Goal: Contribute content: Contribute content

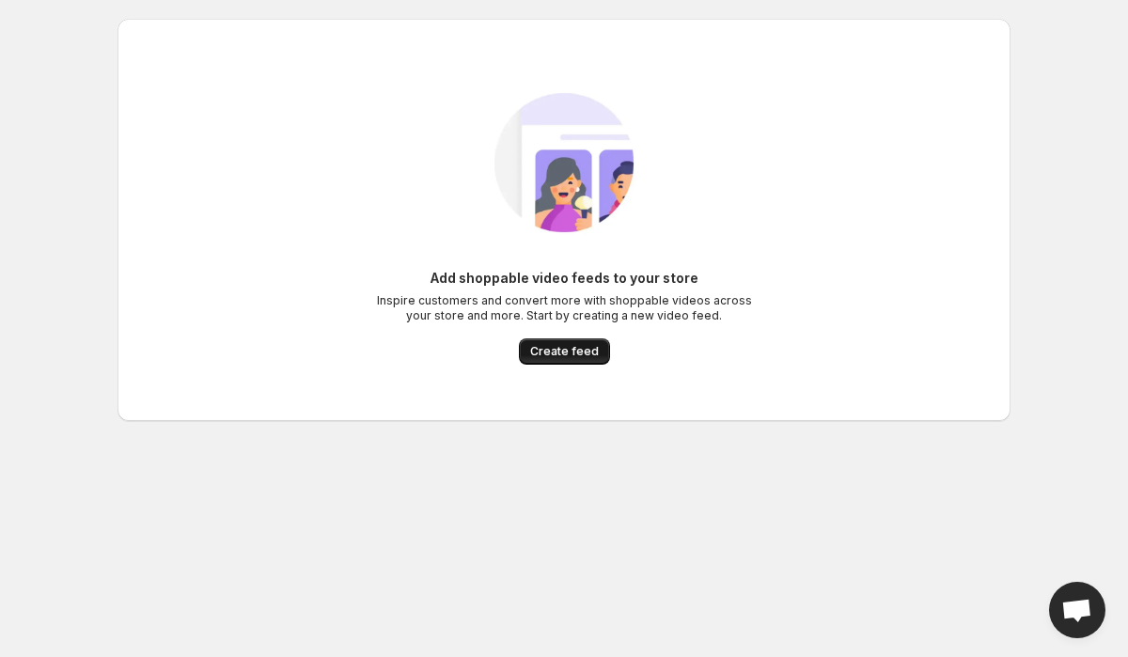
click at [550, 363] on button "Create feed" at bounding box center [564, 351] width 91 height 26
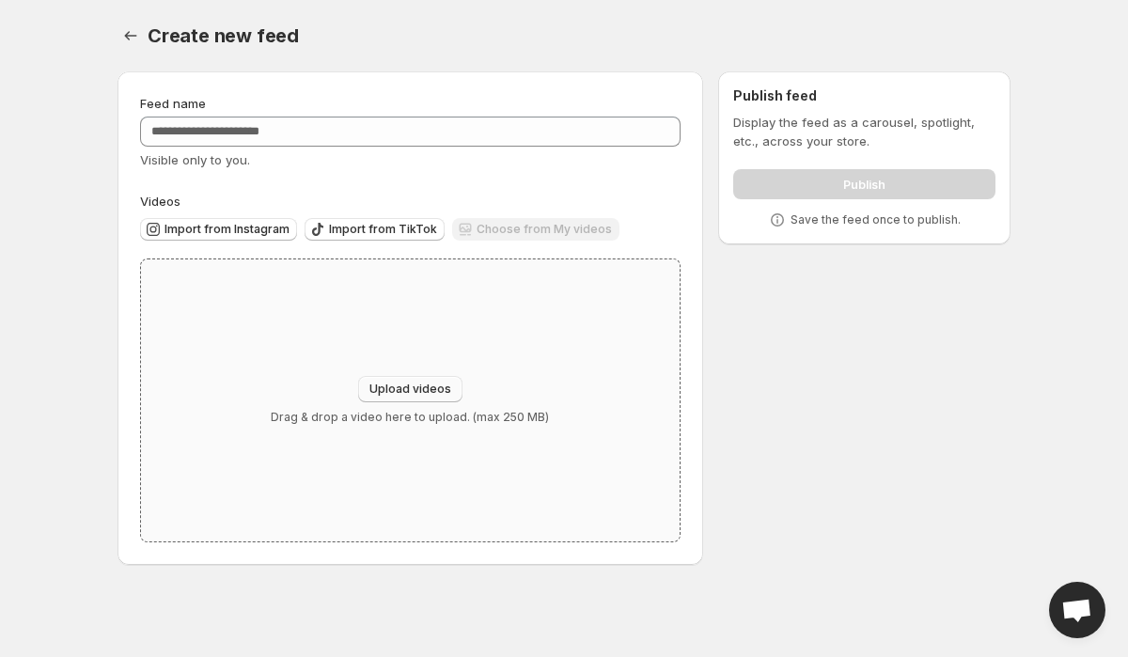
click at [428, 383] on span "Upload videos" at bounding box center [410, 388] width 82 height 15
type input "**********"
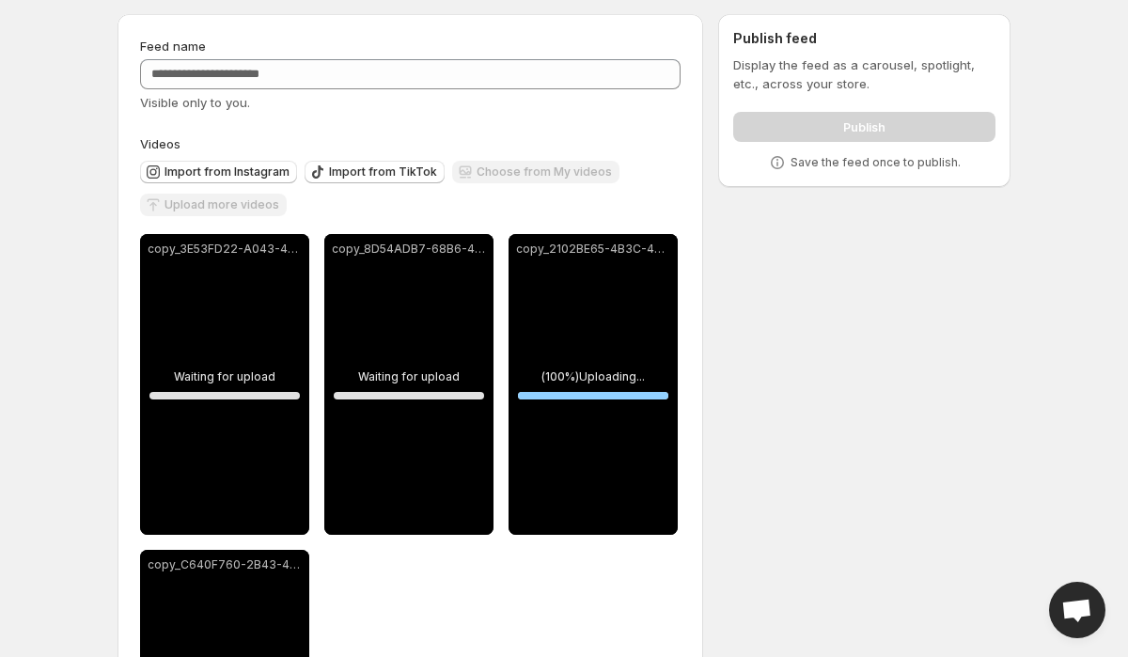
scroll to position [55, 0]
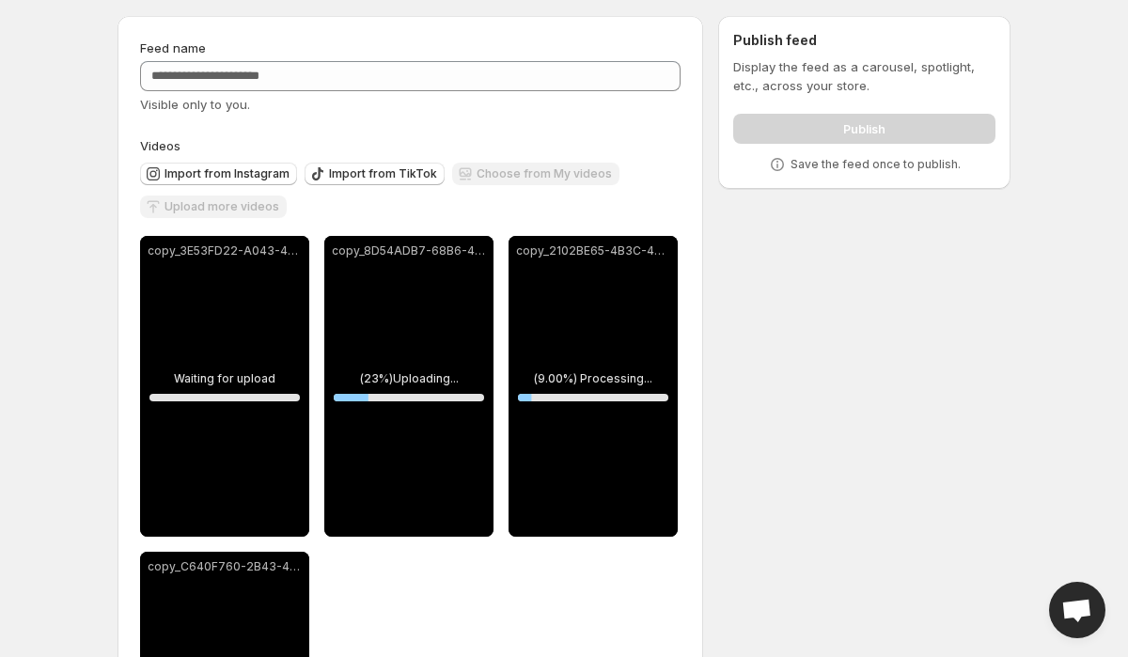
click at [243, 207] on div "Upload more videos" at bounding box center [213, 207] width 147 height 25
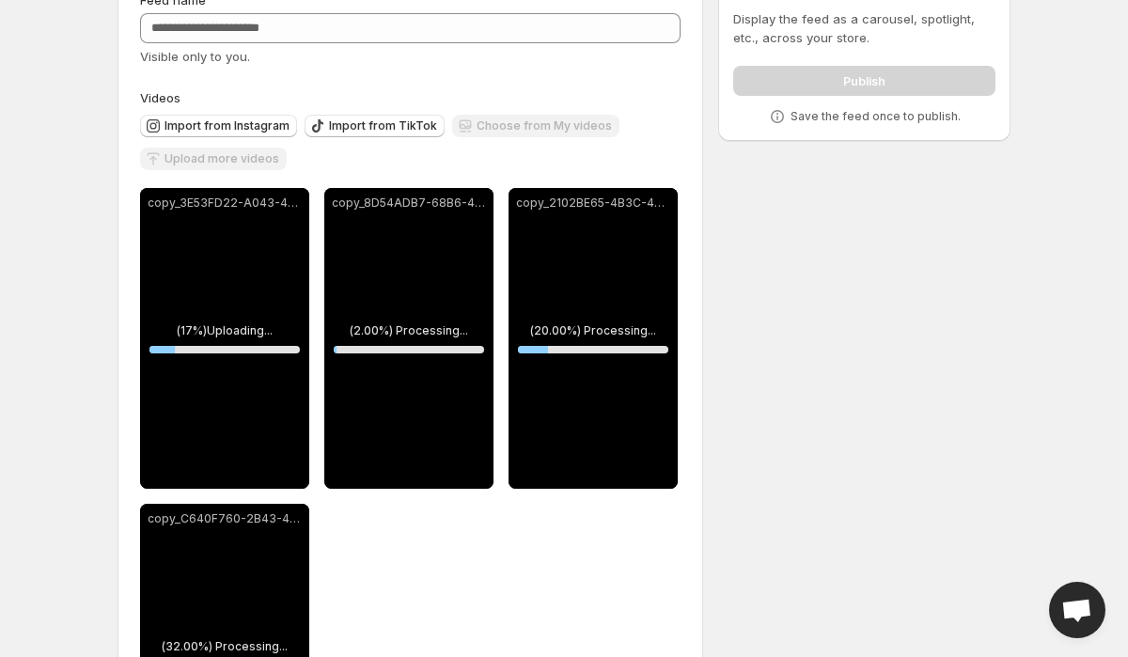
scroll to position [0, 0]
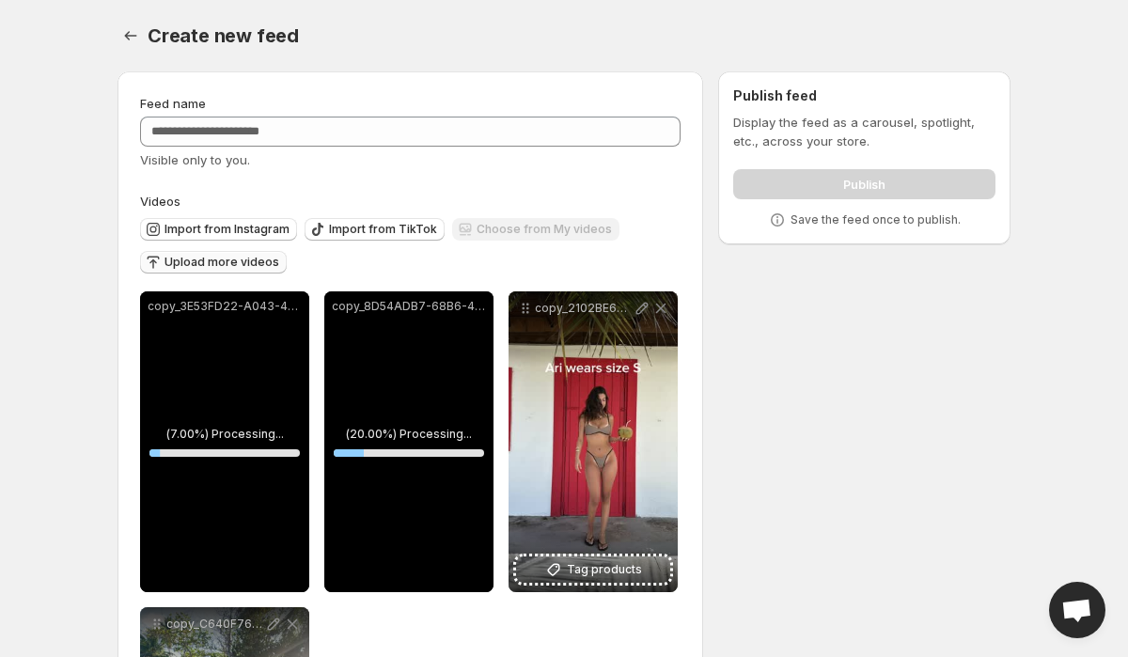
click at [238, 263] on span "Upload more videos" at bounding box center [221, 262] width 115 height 15
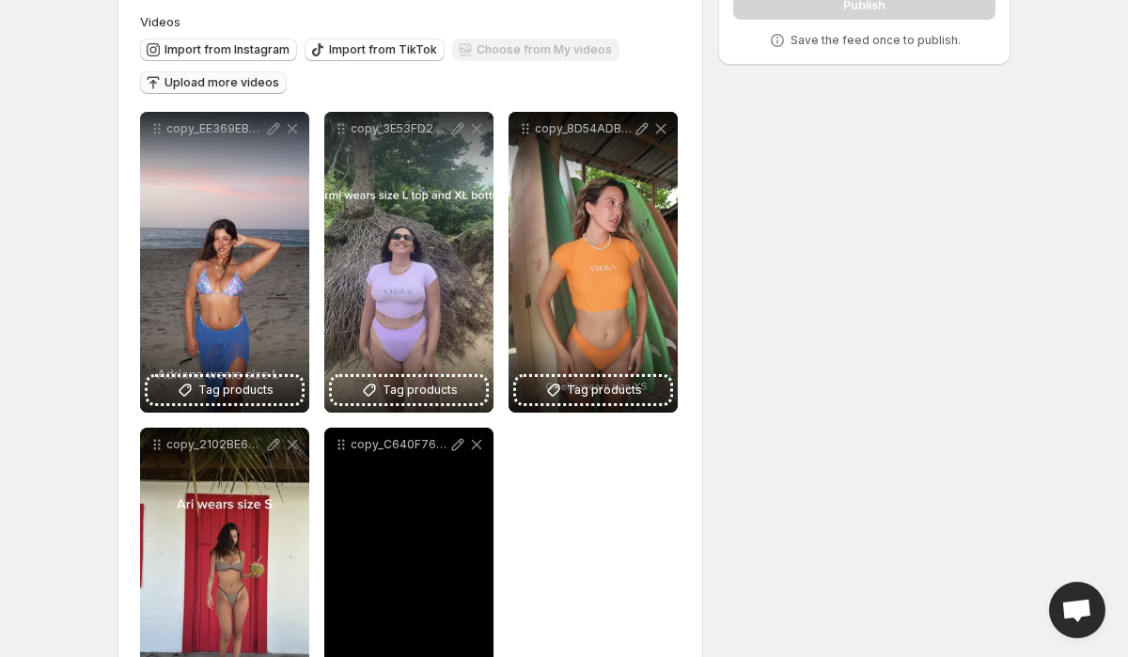
scroll to position [173, 0]
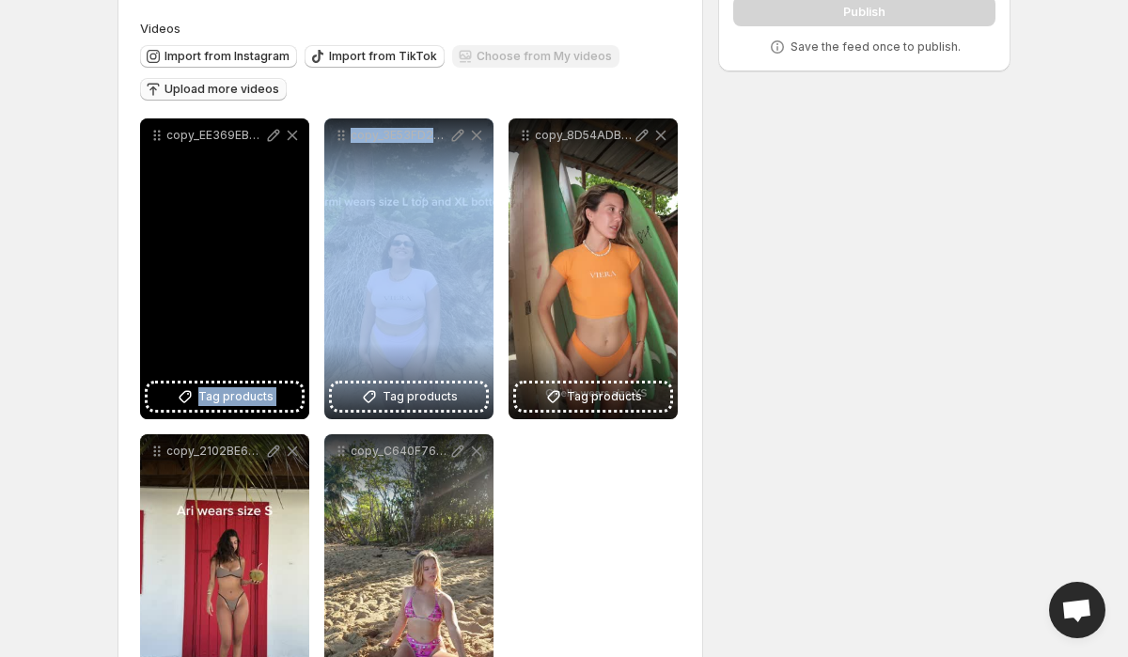
drag, startPoint x: 392, startPoint y: 188, endPoint x: 260, endPoint y: 193, distance: 131.6
click at [260, 193] on div "**********" at bounding box center [410, 426] width 540 height 616
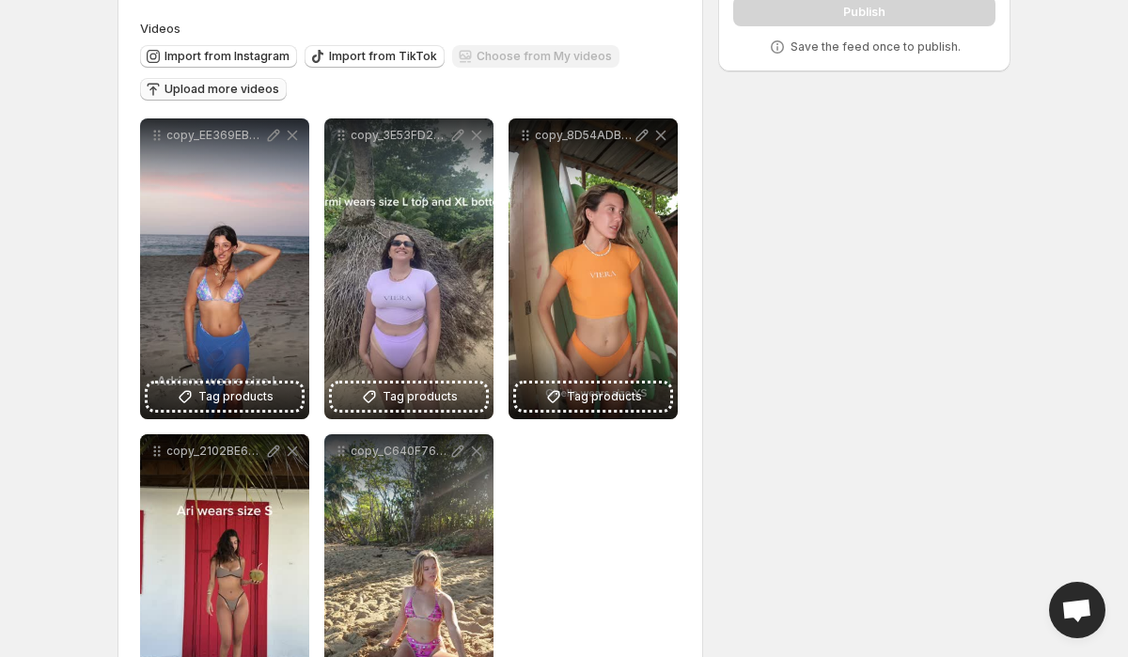
click at [592, 538] on div "**********" at bounding box center [410, 426] width 540 height 616
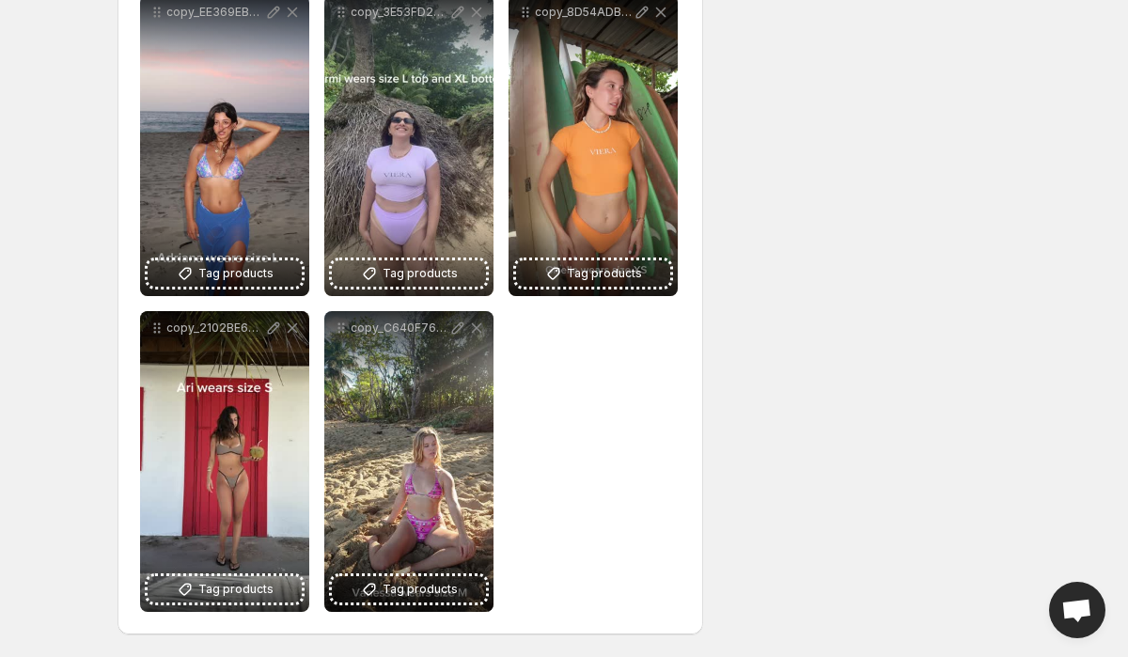
scroll to position [0, 0]
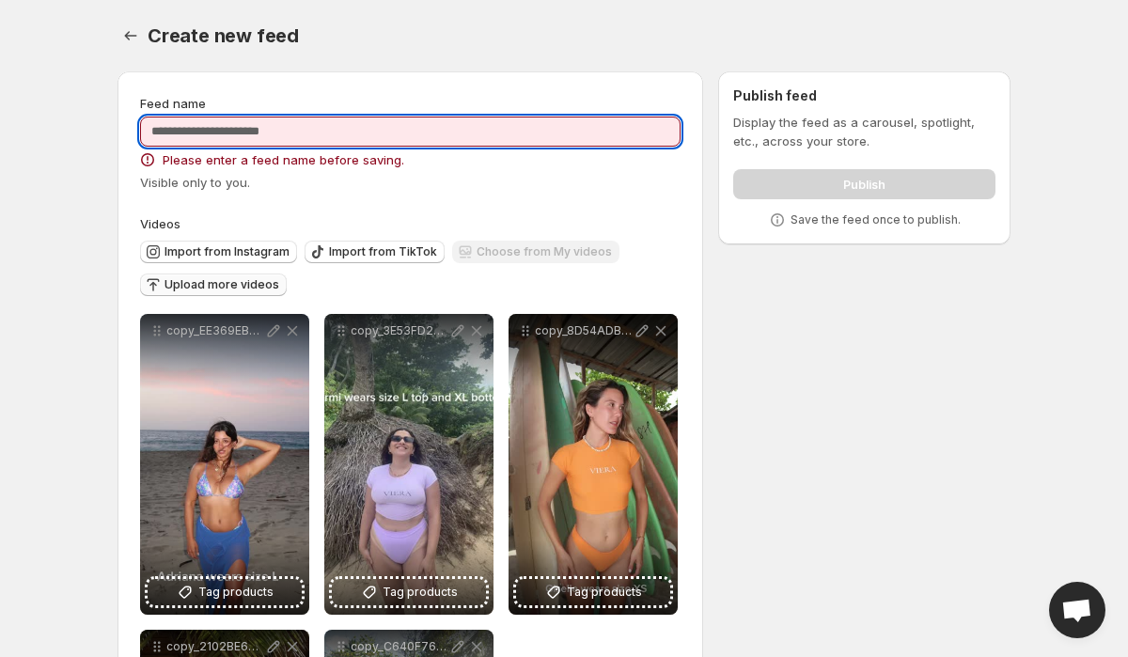
click at [260, 130] on input "Feed name" at bounding box center [410, 132] width 540 height 30
type input "*"
type input "**********"
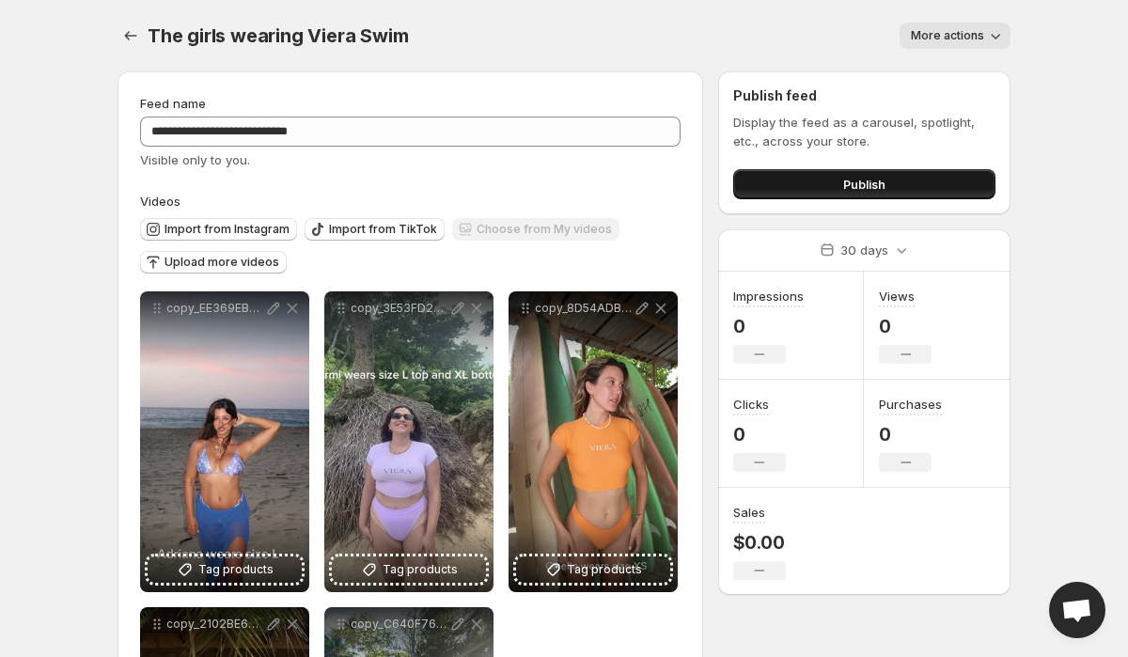
click at [830, 187] on button "Publish" at bounding box center [864, 184] width 262 height 30
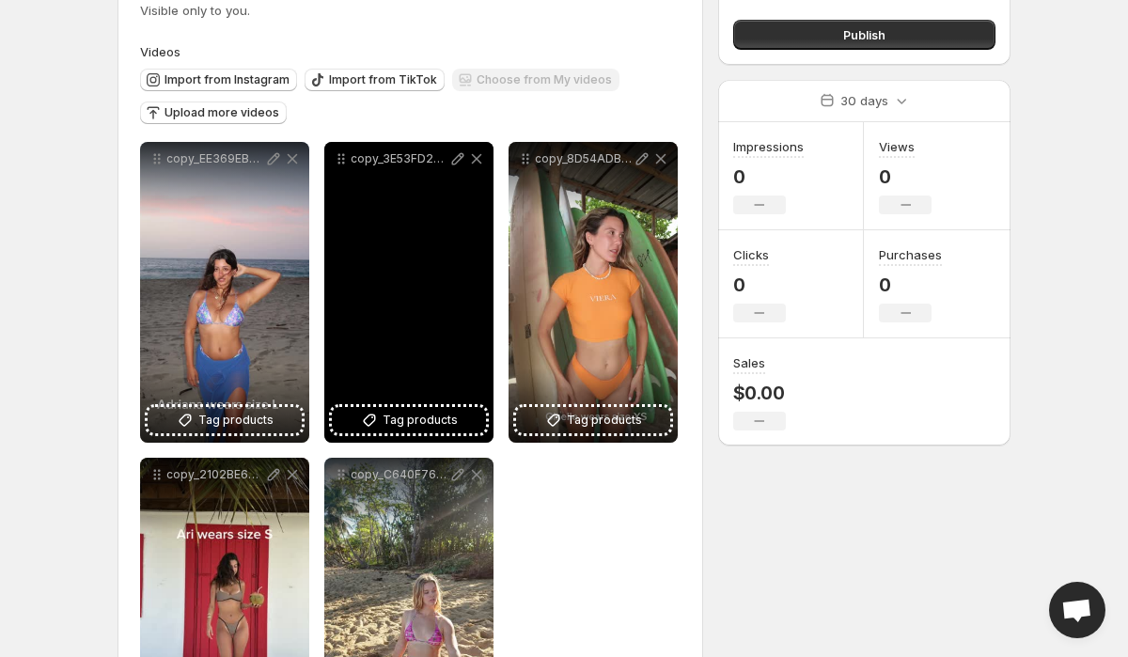
scroll to position [144, 0]
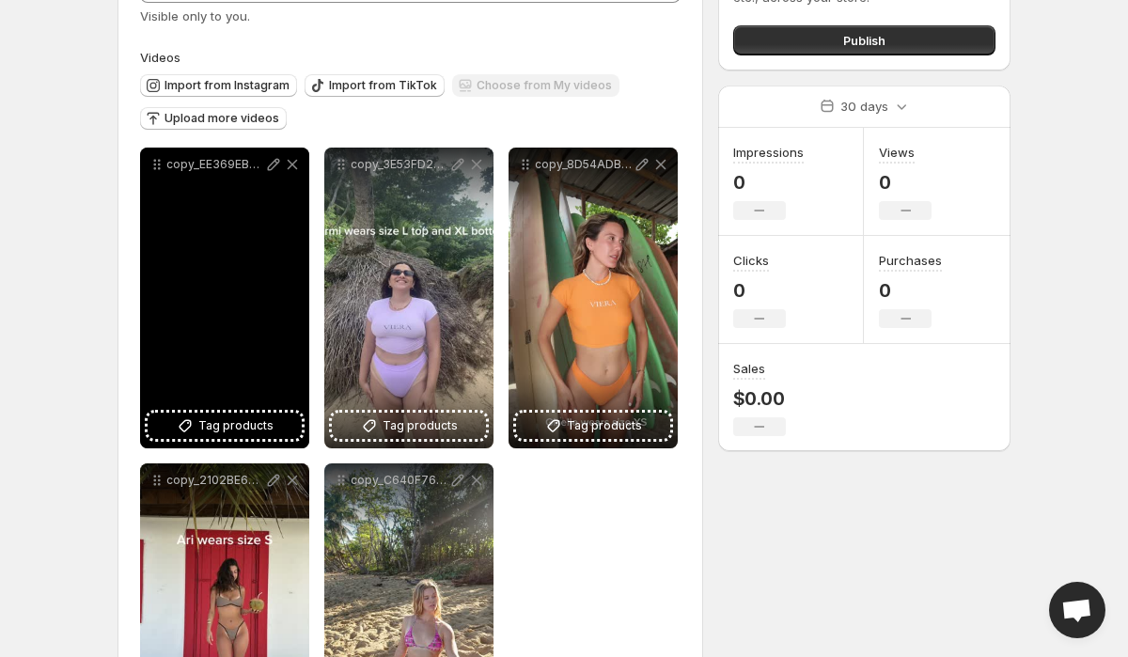
click at [276, 230] on div "copy_EE369EB6-0874-4BD1-9BA3-83AE493AF8A1" at bounding box center [224, 298] width 169 height 301
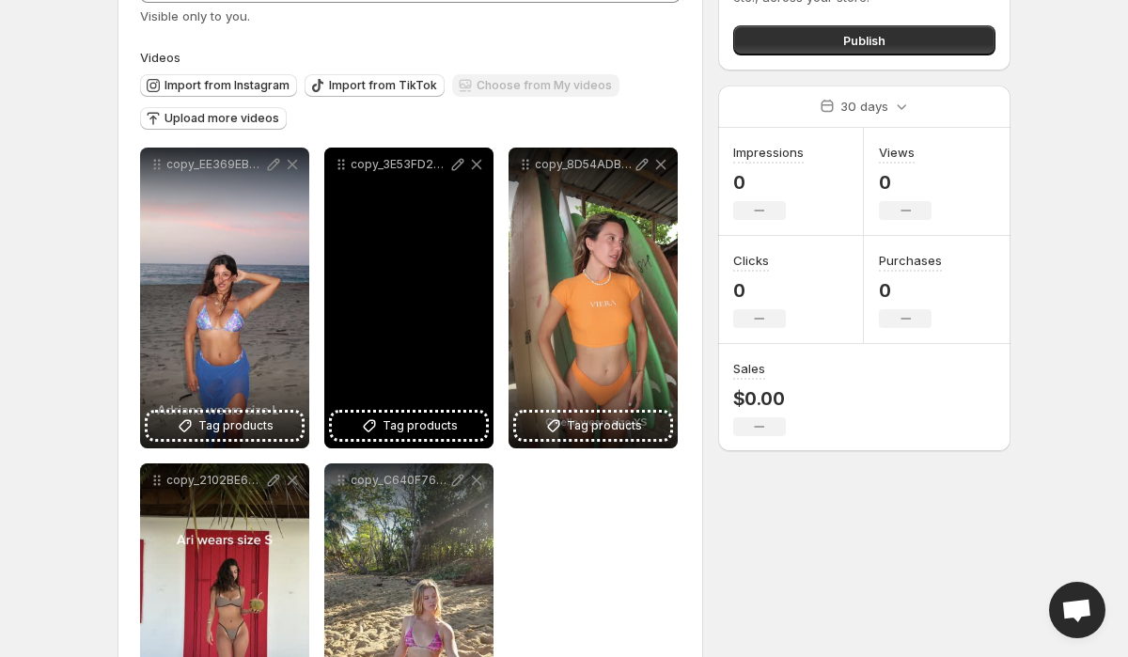
click at [396, 247] on div "copy_3E53FD22-A043-4B5C-90CB-1C6650FD37DC" at bounding box center [408, 298] width 169 height 301
click at [458, 162] on icon at bounding box center [458, 165] width 12 height 12
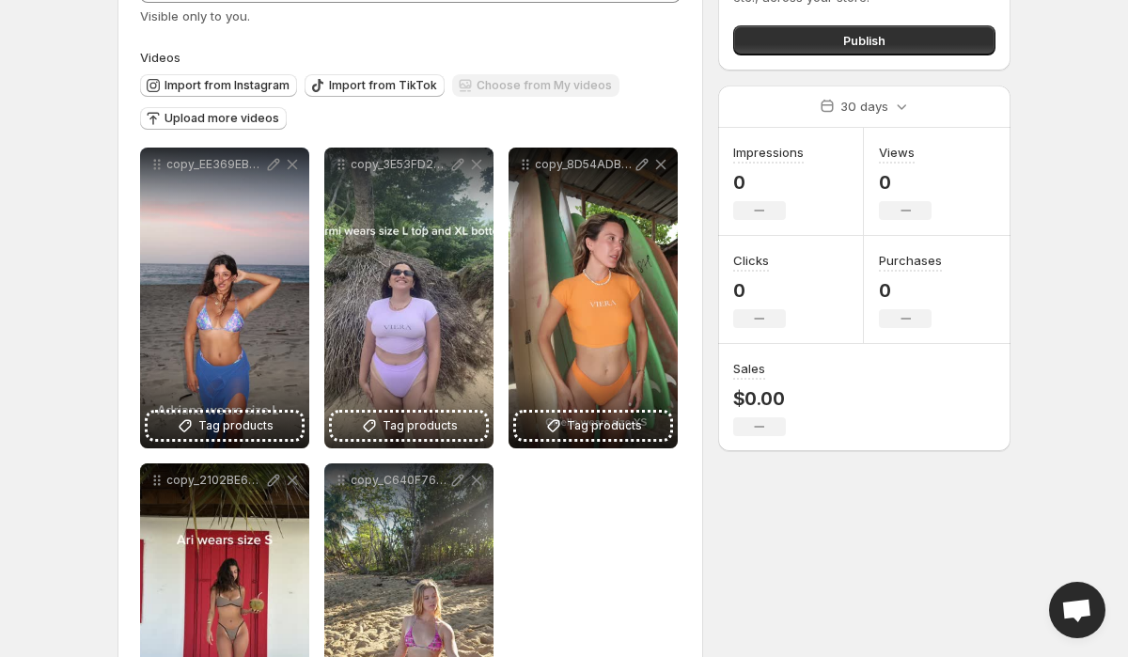
scroll to position [0, 0]
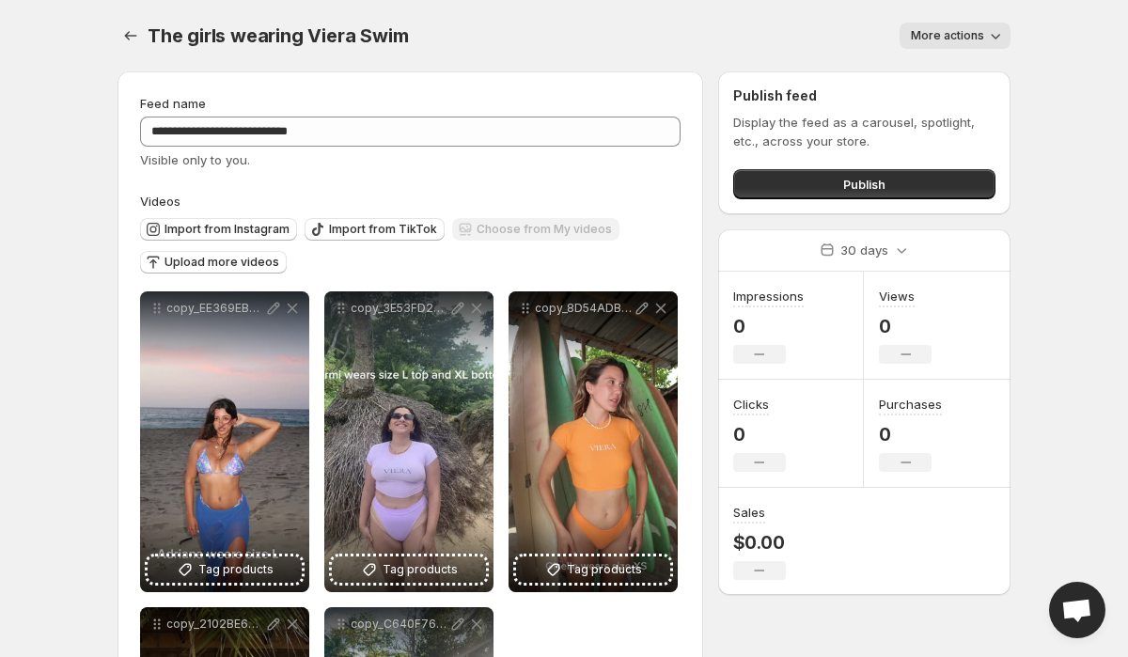
click at [956, 49] on div "The girls wearing Viera Swim . This page is ready The girls wearing Viera Swim …" at bounding box center [563, 35] width 893 height 71
click at [960, 36] on span "More actions" at bounding box center [946, 35] width 73 height 15
click at [754, 37] on div "More actions" at bounding box center [720, 36] width 580 height 26
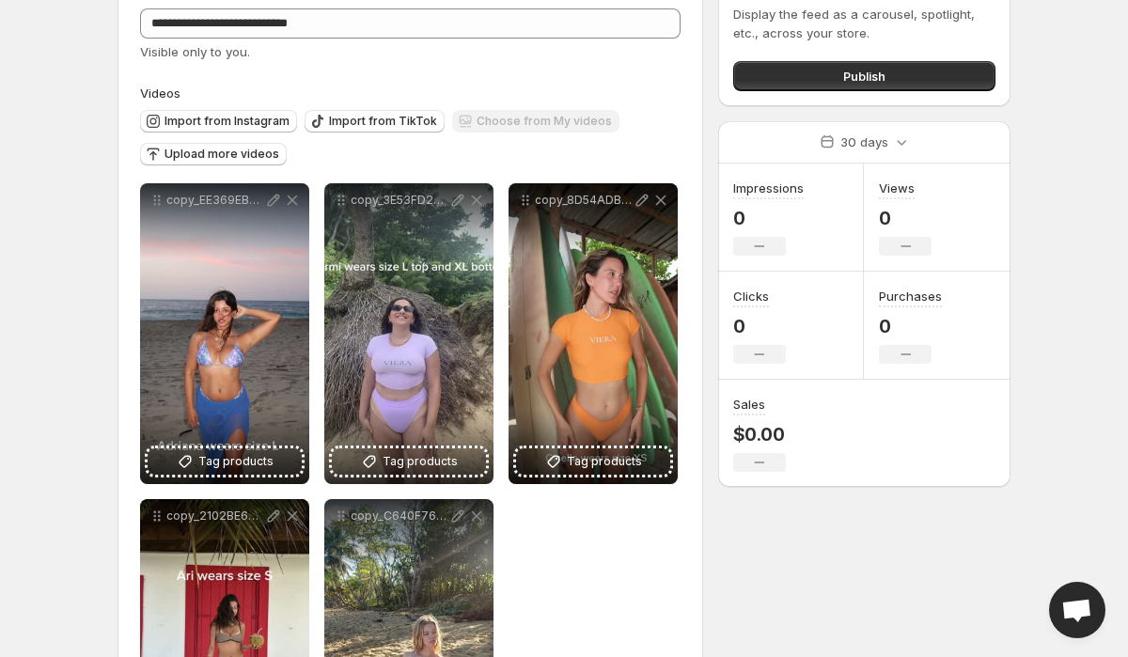
scroll to position [297, 0]
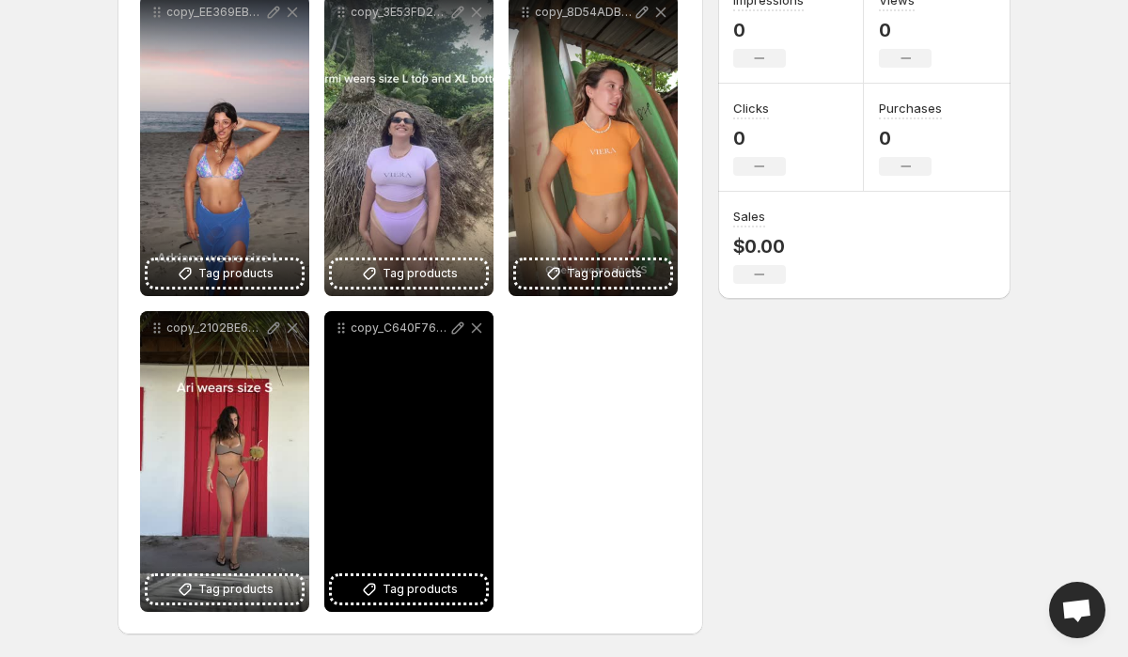
click at [399, 493] on div "copy_C640F760-2B43-48B5-AA49-AFB7DB6C4503" at bounding box center [408, 461] width 169 height 301
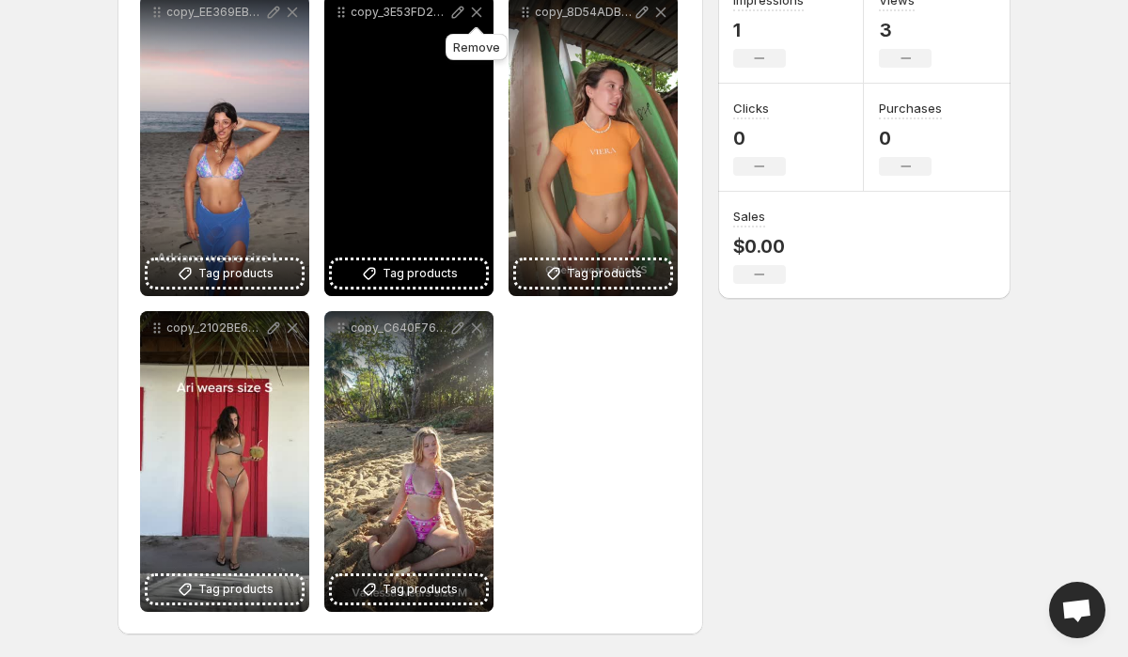
click at [475, 21] on icon at bounding box center [476, 12] width 19 height 19
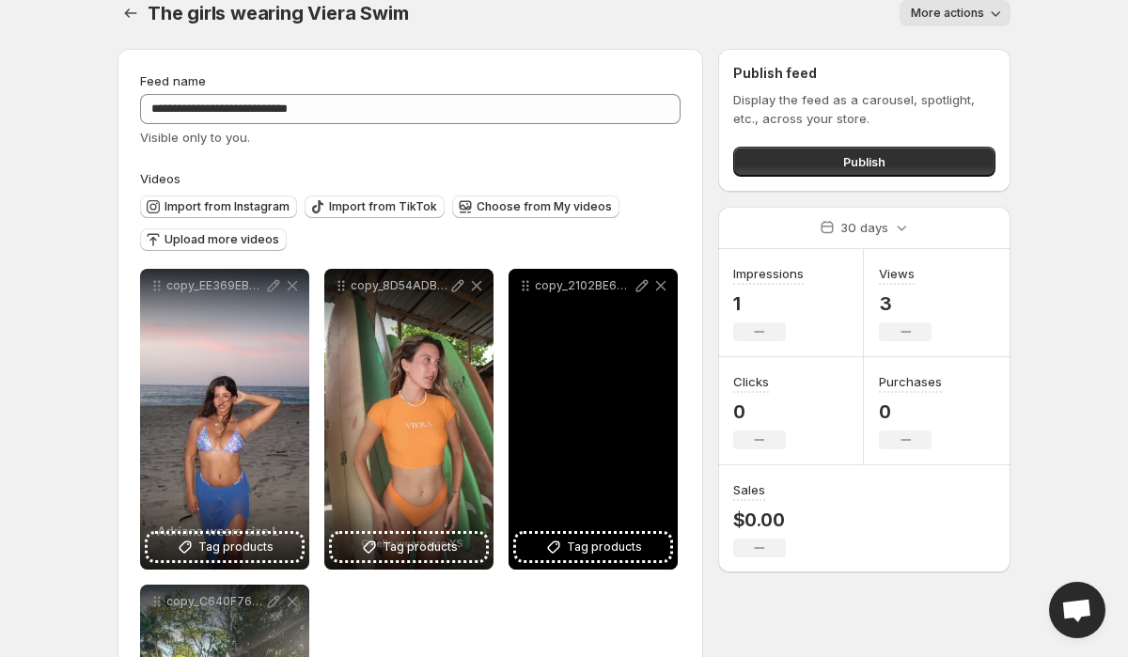
scroll to position [14, 0]
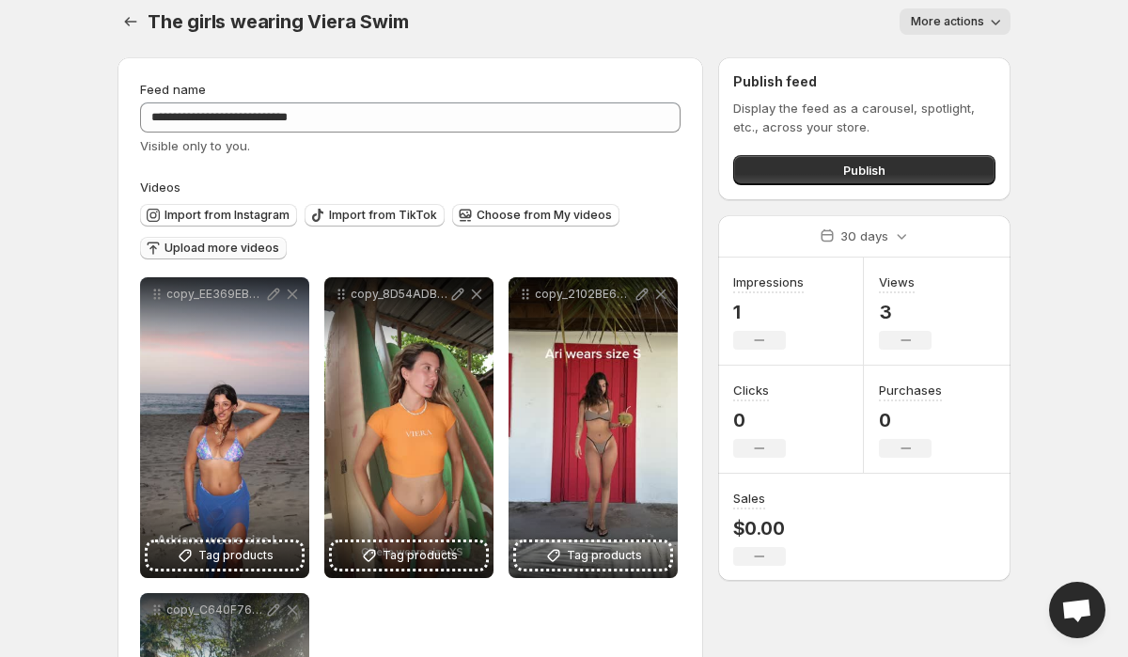
click at [240, 242] on span "Upload more videos" at bounding box center [221, 248] width 115 height 15
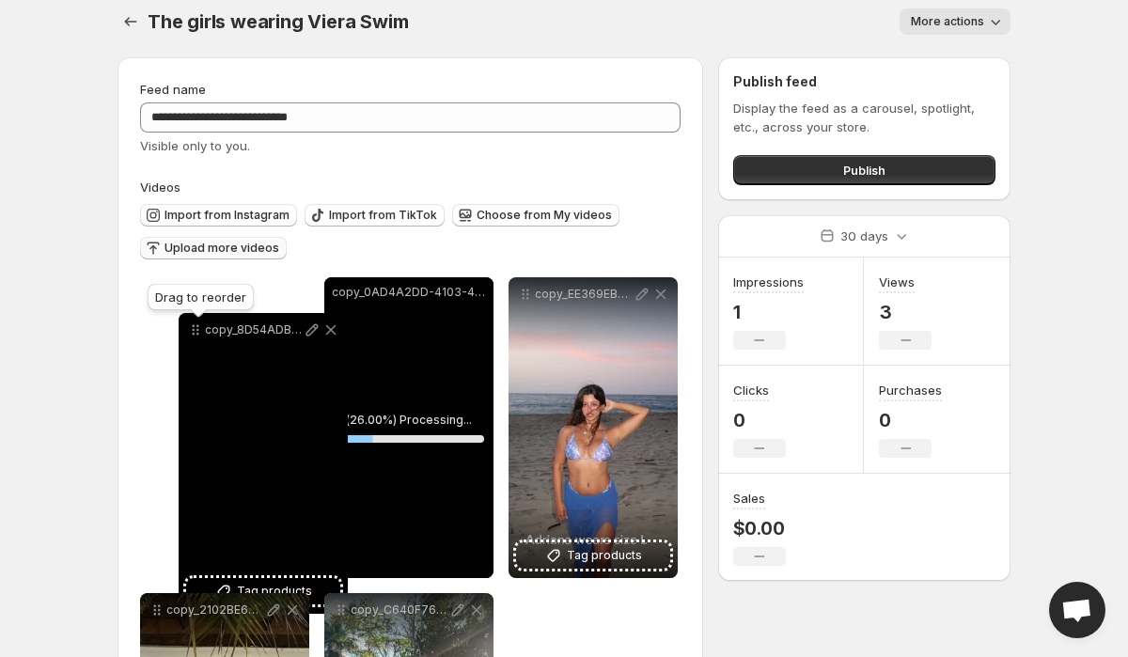
drag, startPoint x: 527, startPoint y: 292, endPoint x: 184, endPoint y: 320, distance: 344.1
click at [184, 320] on body "**********" at bounding box center [564, 314] width 1128 height 657
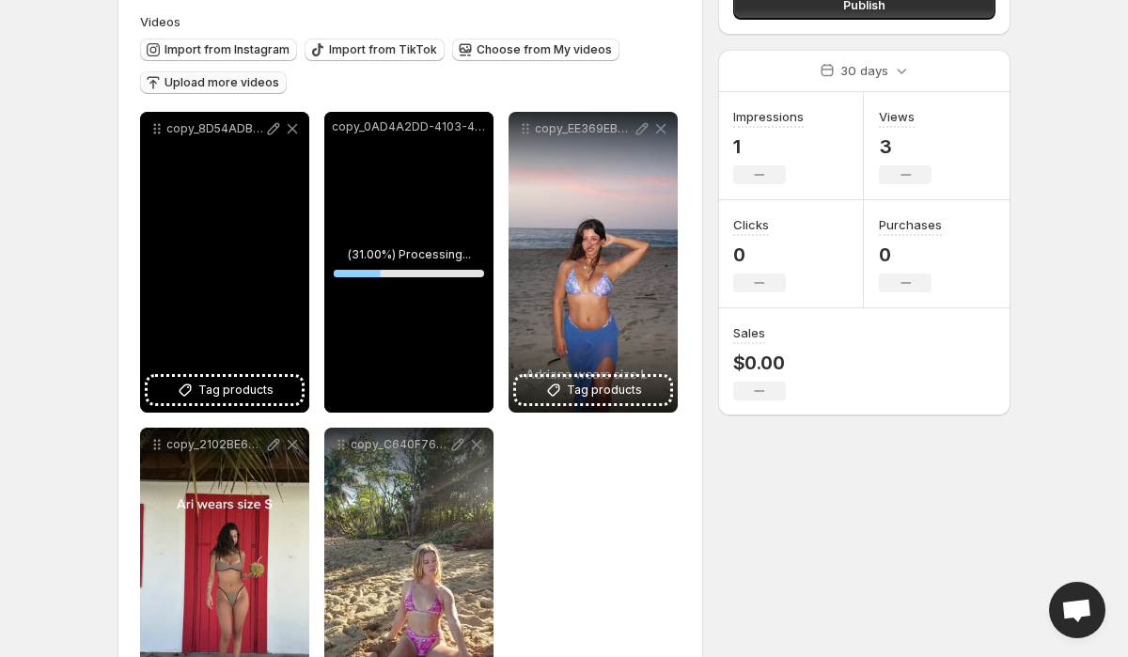
scroll to position [183, 0]
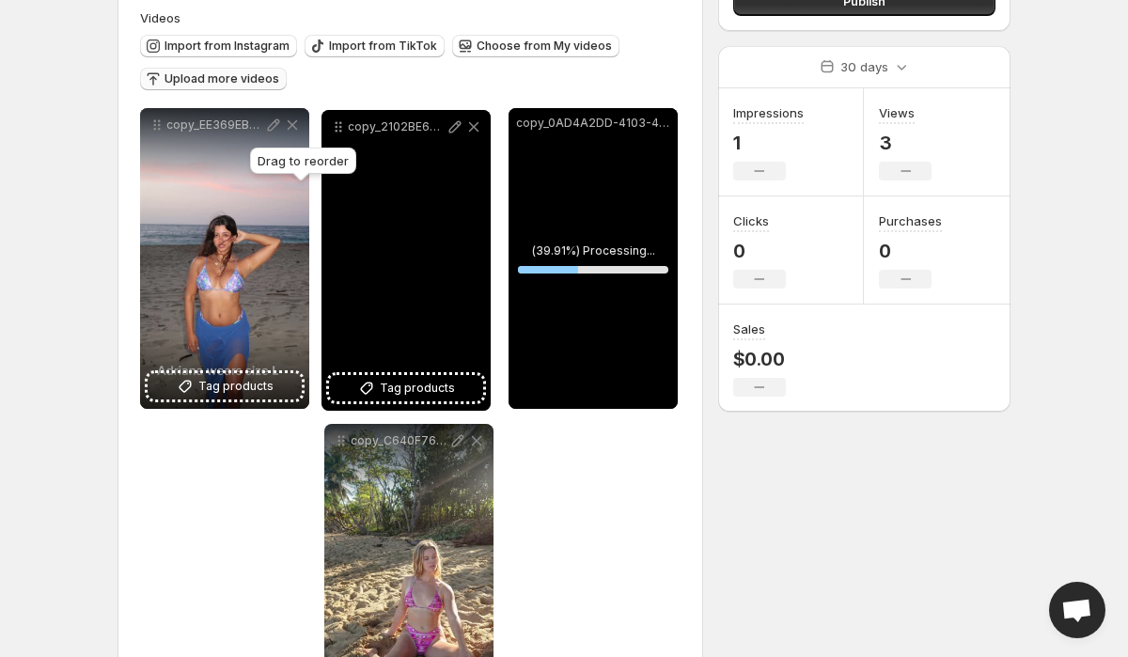
drag, startPoint x: 155, startPoint y: 444, endPoint x: 336, endPoint y: 131, distance: 362.5
click at [336, 131] on icon at bounding box center [336, 131] width 3 height 3
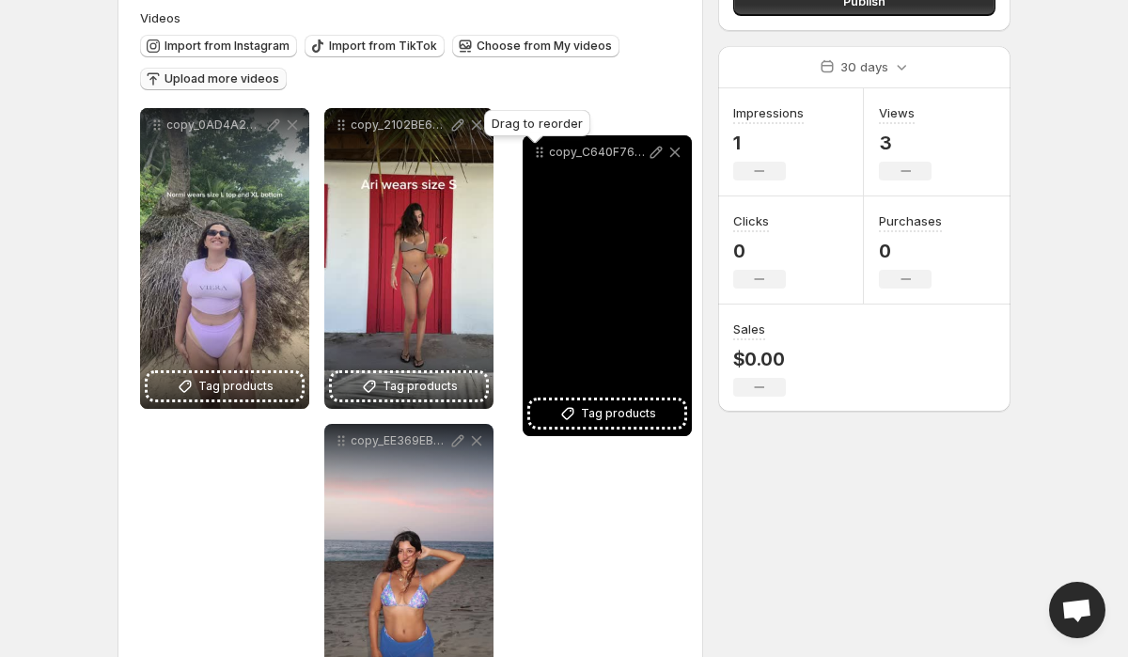
drag, startPoint x: 340, startPoint y: 444, endPoint x: 538, endPoint y: 156, distance: 350.0
click at [538, 156] on icon at bounding box center [539, 152] width 19 height 19
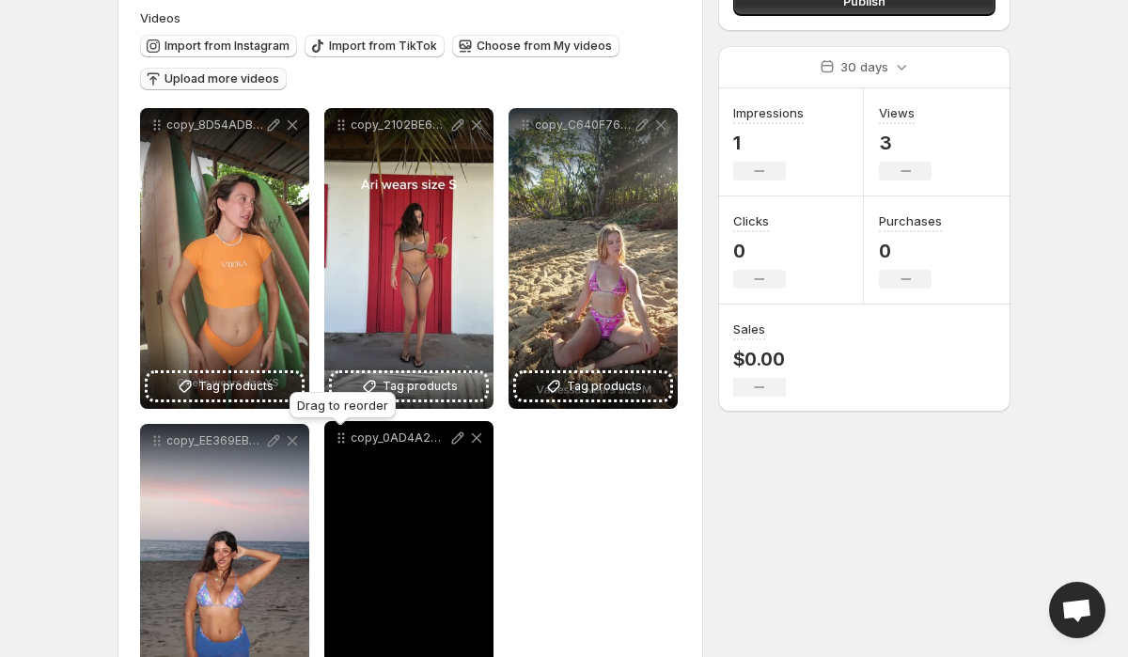
drag, startPoint x: 158, startPoint y: 442, endPoint x: 340, endPoint y: 438, distance: 182.3
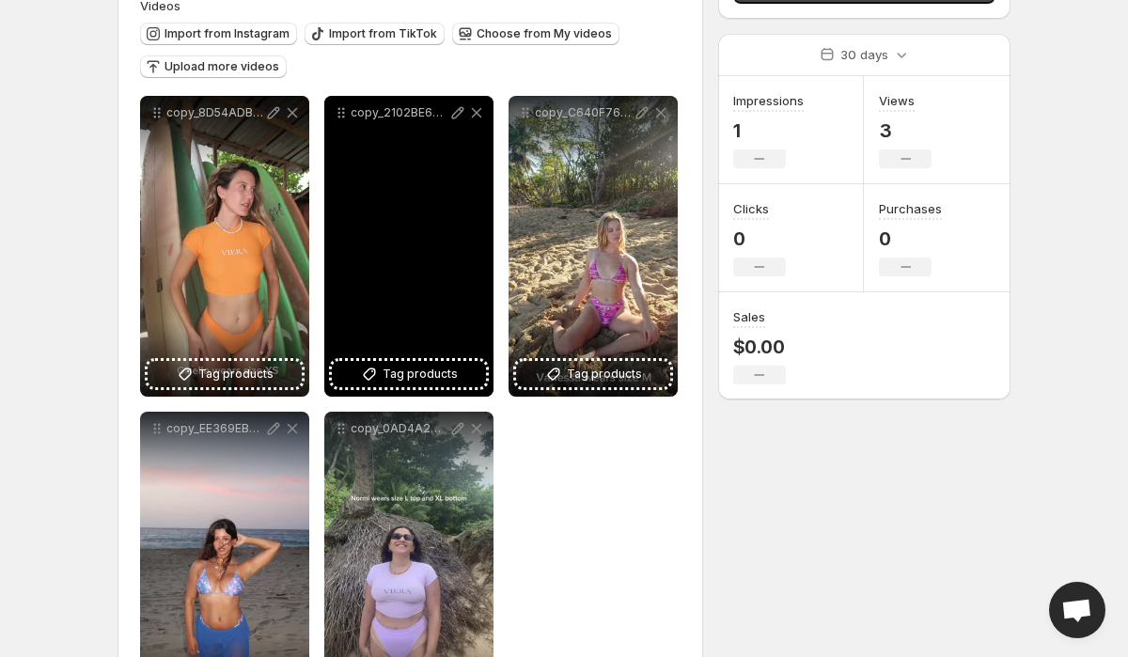
scroll to position [201, 0]
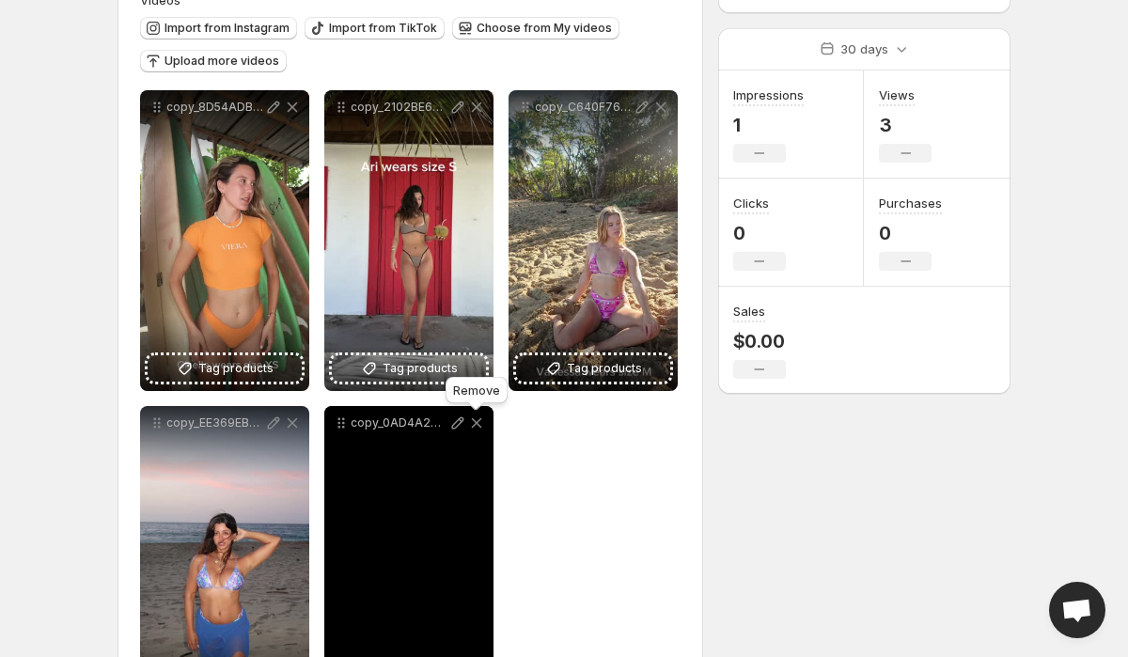
click at [480, 425] on icon at bounding box center [476, 422] width 19 height 19
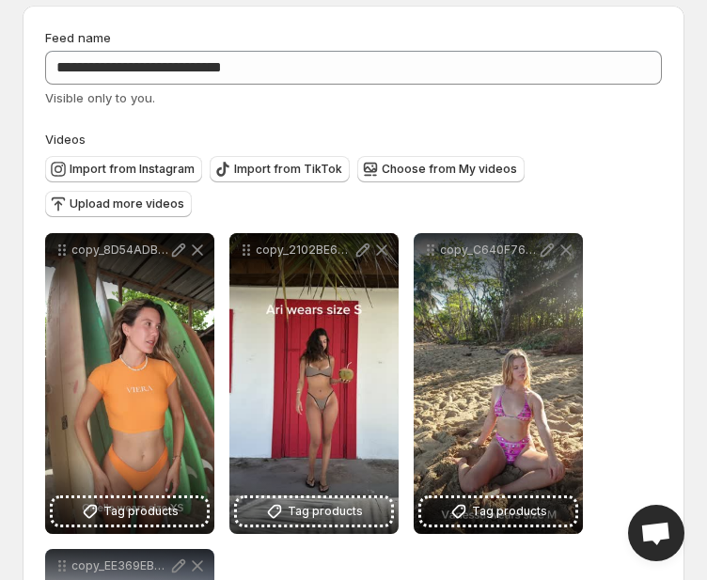
scroll to position [0, 0]
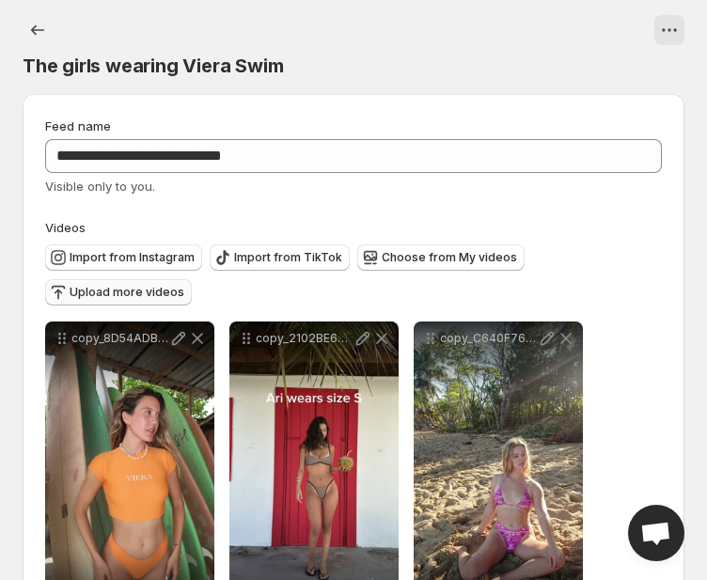
click at [184, 285] on span "Upload more videos" at bounding box center [127, 292] width 115 height 15
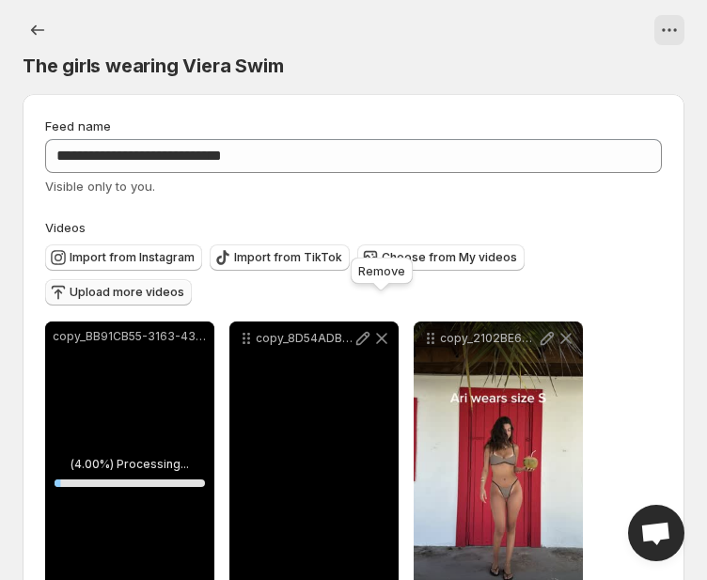
click at [383, 329] on icon at bounding box center [381, 338] width 19 height 19
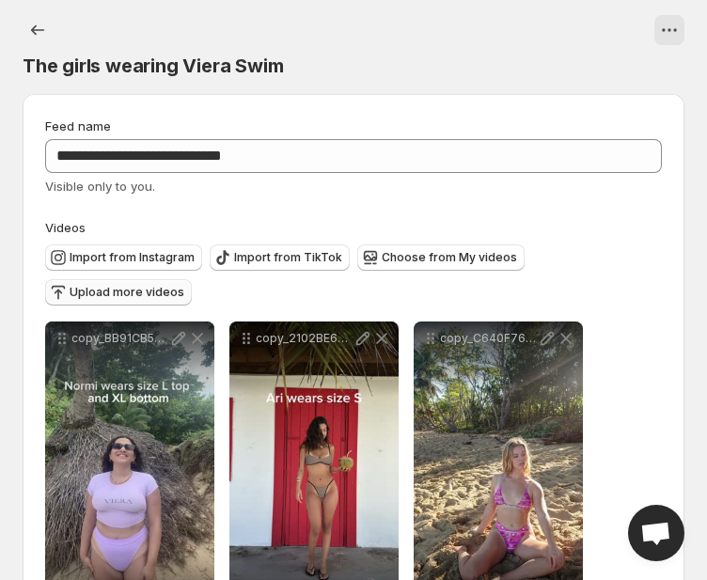
click at [184, 285] on span "Upload more videos" at bounding box center [127, 292] width 115 height 15
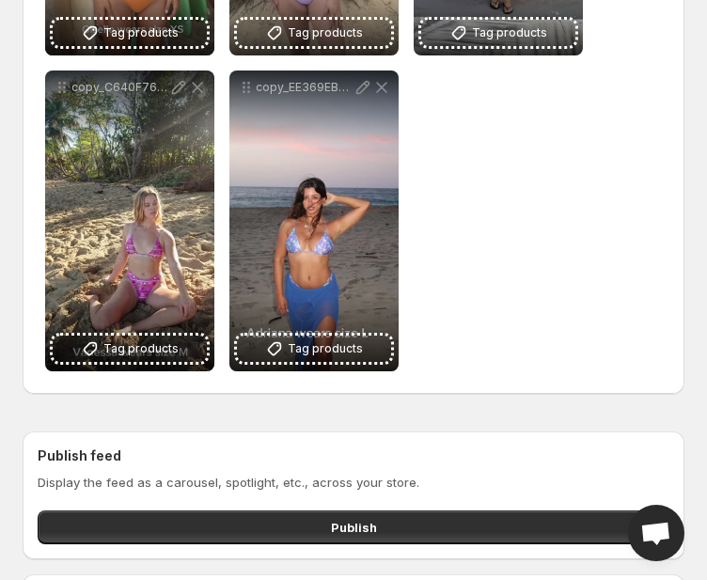
scroll to position [558, 0]
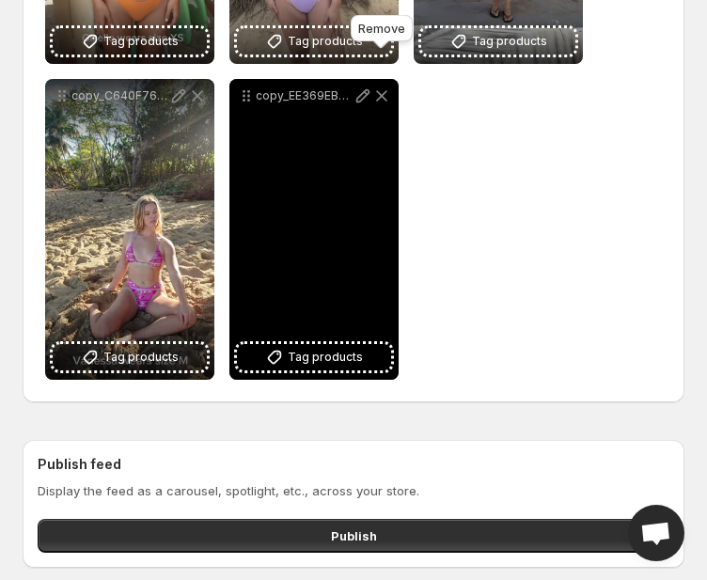
click at [385, 86] on icon at bounding box center [381, 95] width 19 height 19
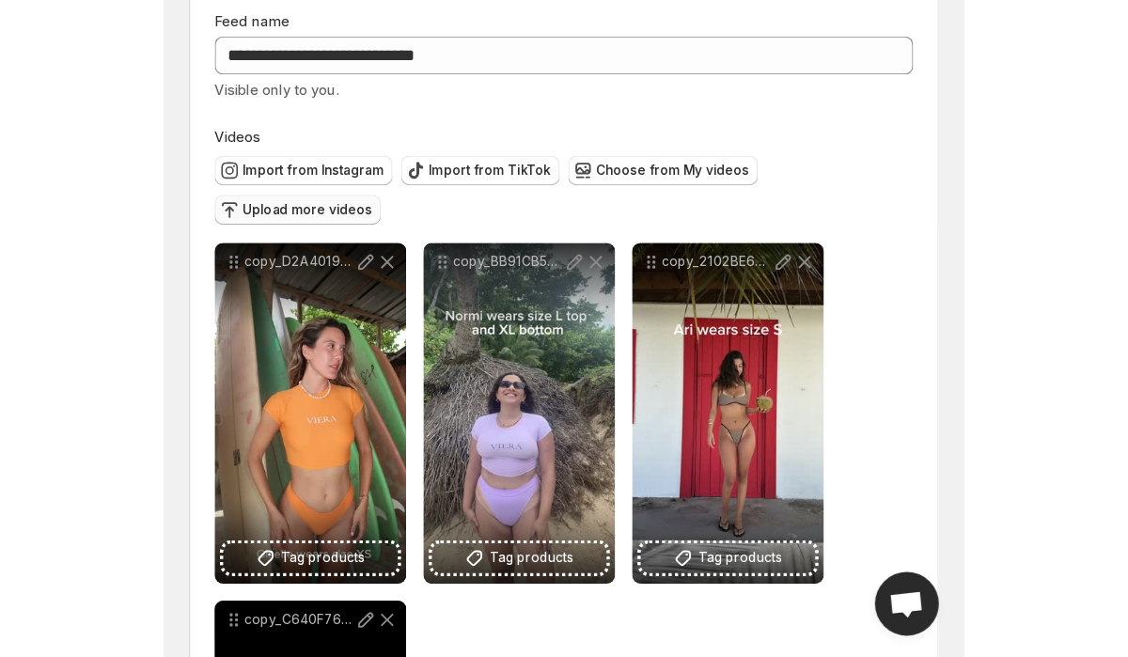
scroll to position [0, 0]
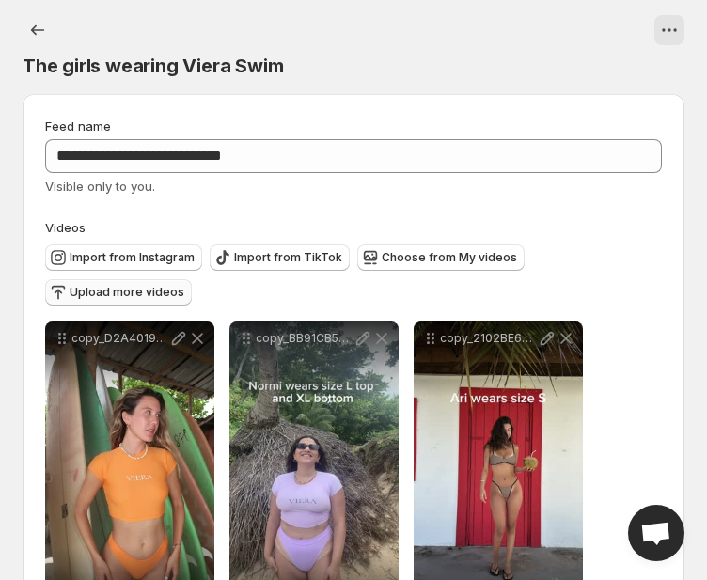
click at [184, 285] on span "Upload more videos" at bounding box center [127, 292] width 115 height 15
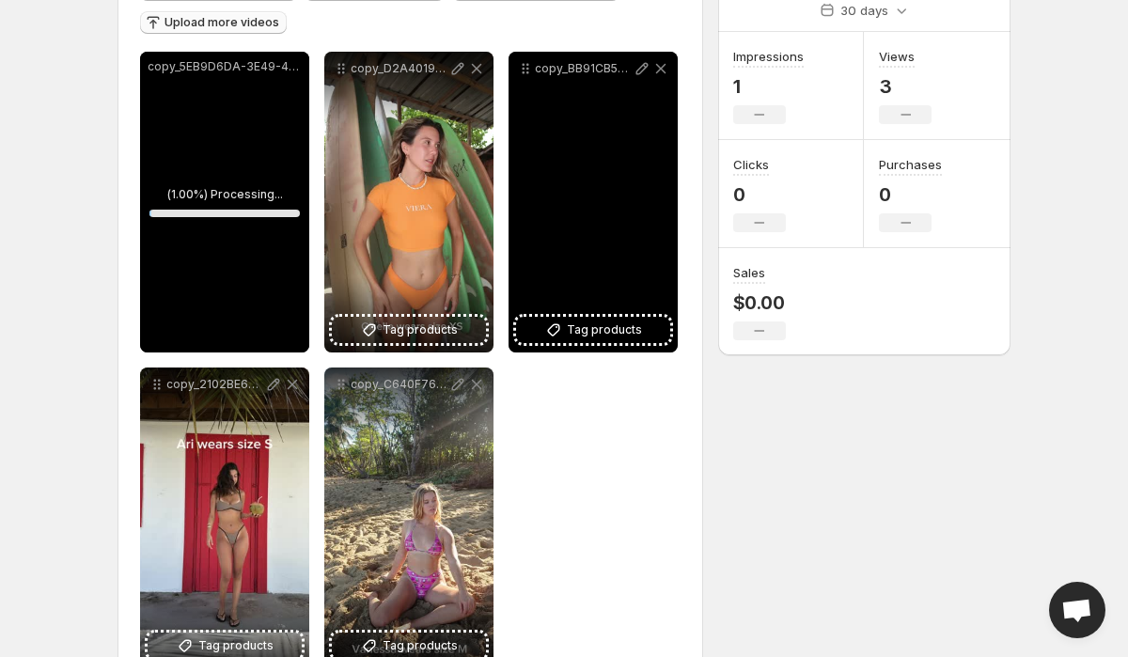
scroll to position [227, 0]
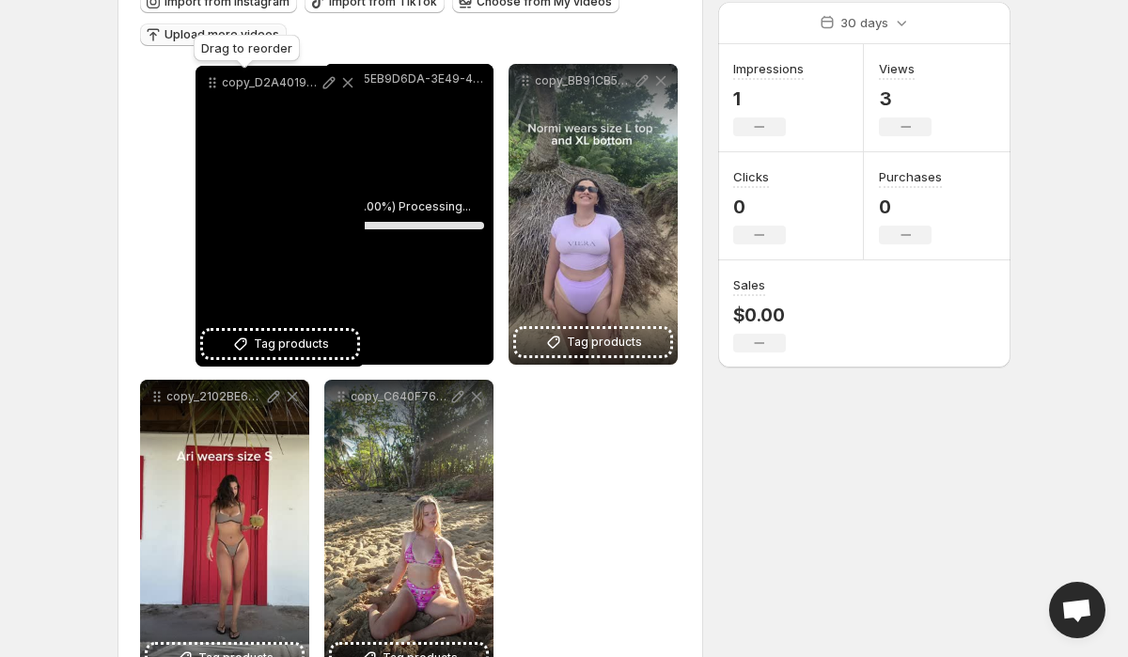
drag, startPoint x: 346, startPoint y: 89, endPoint x: 217, endPoint y: 90, distance: 128.7
click at [217, 90] on icon at bounding box center [212, 82] width 19 height 19
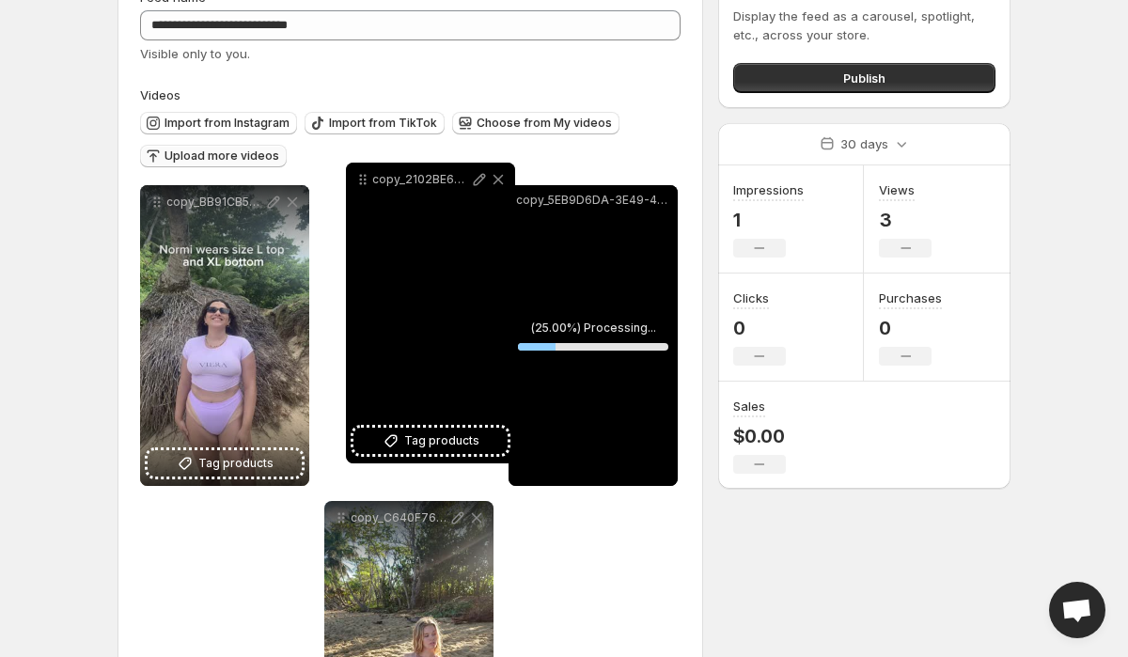
scroll to position [101, 0]
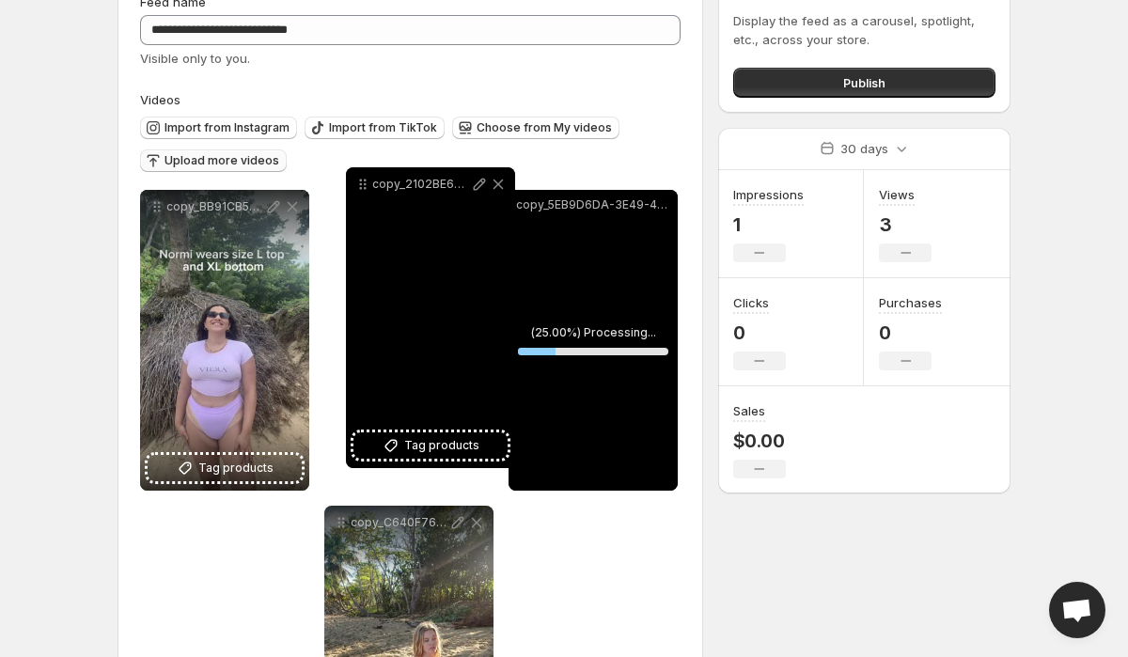
drag, startPoint x: 159, startPoint y: 399, endPoint x: 364, endPoint y: 241, distance: 259.2
click at [364, 194] on icon at bounding box center [362, 184] width 19 height 19
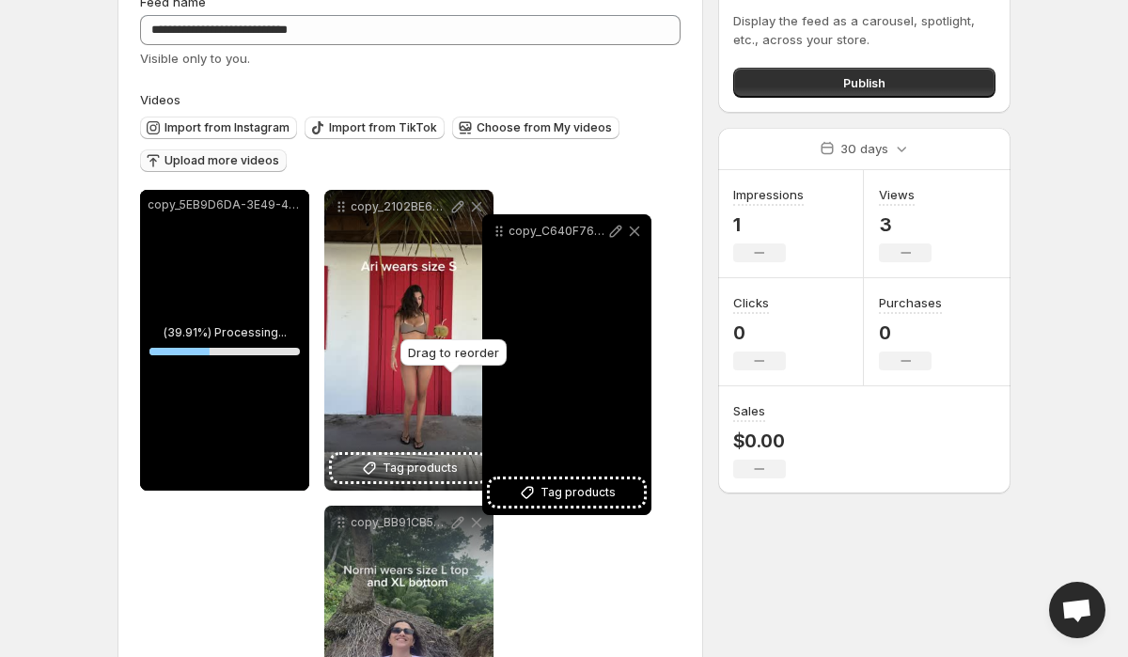
drag, startPoint x: 342, startPoint y: 526, endPoint x: 500, endPoint y: 235, distance: 331.3
click at [500, 235] on icon at bounding box center [501, 235] width 3 height 3
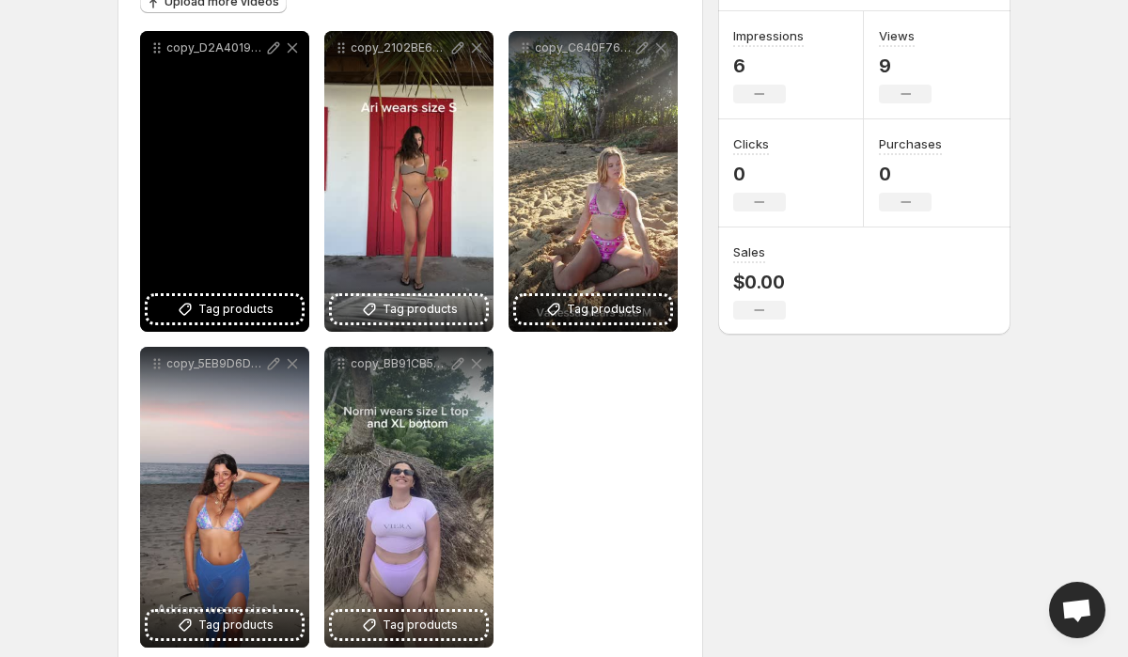
scroll to position [263, 0]
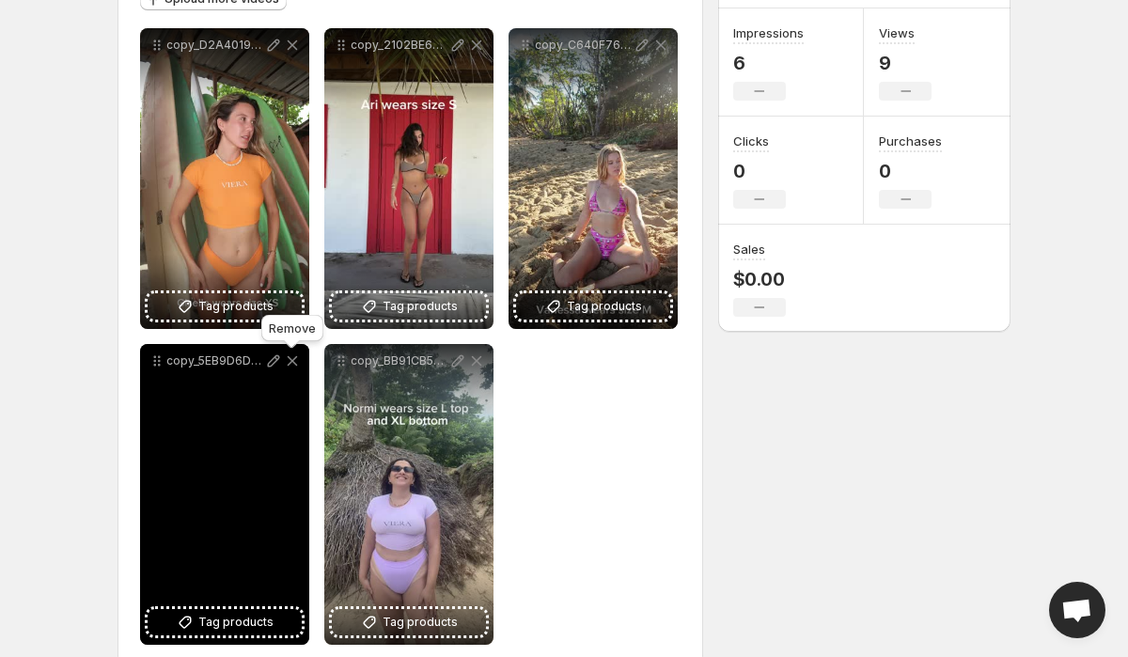
click at [288, 365] on icon at bounding box center [293, 361] width 10 height 10
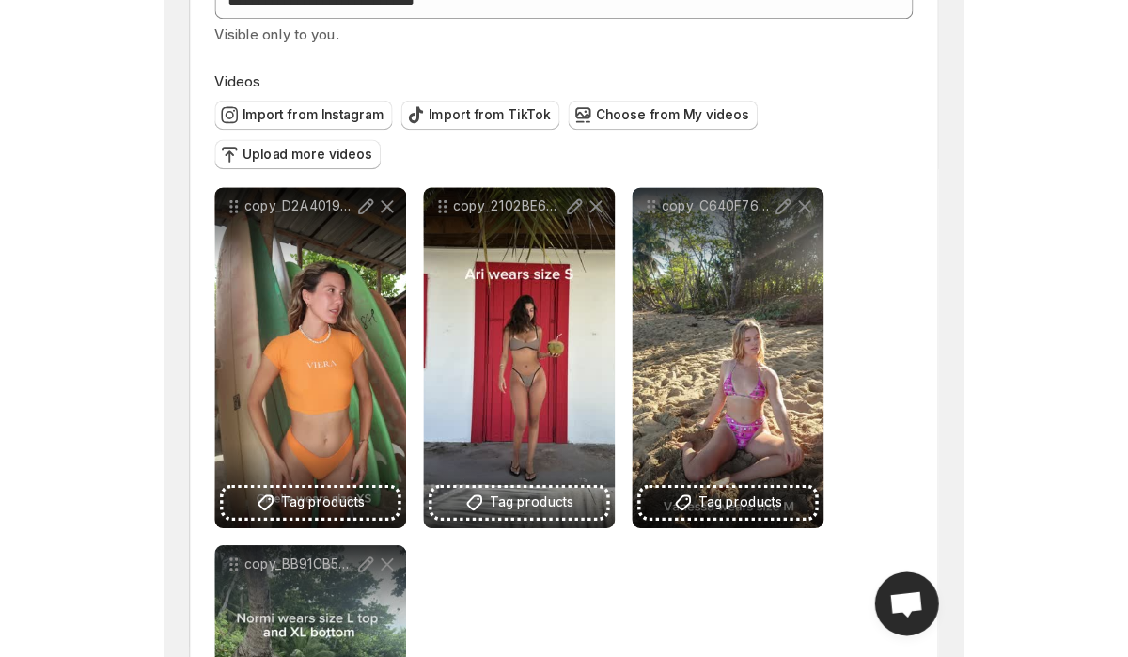
scroll to position [0, 0]
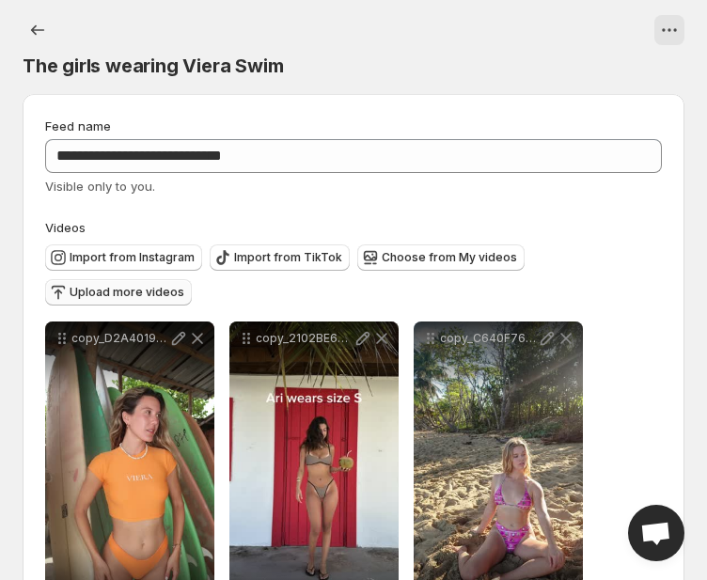
click at [184, 285] on span "Upload more videos" at bounding box center [127, 292] width 115 height 15
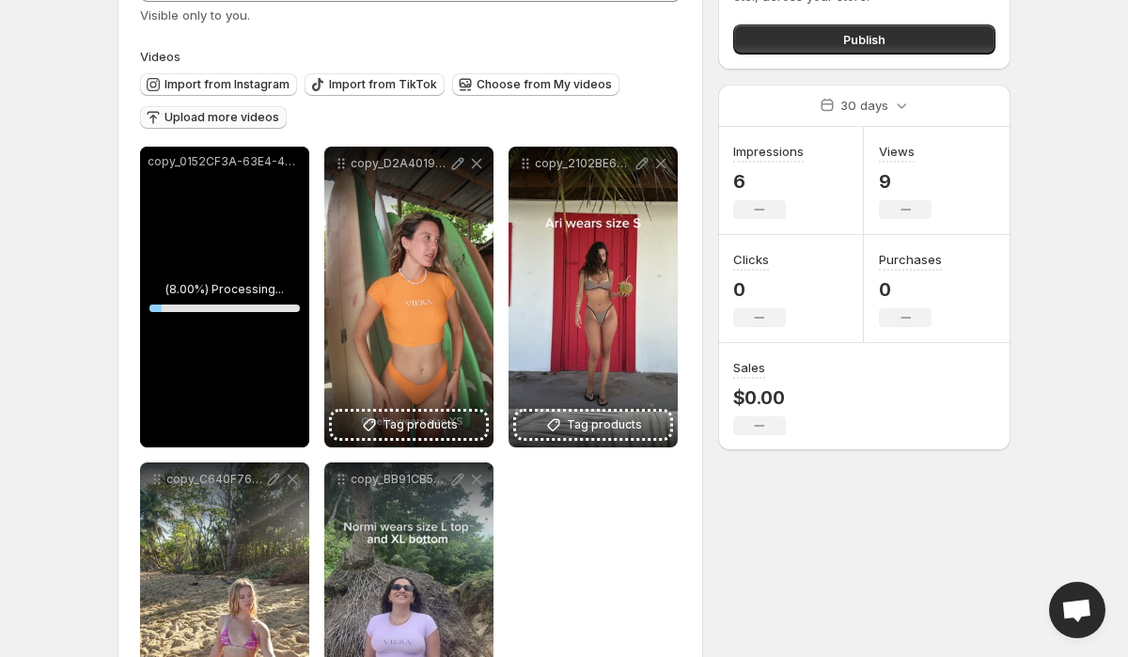
scroll to position [189, 0]
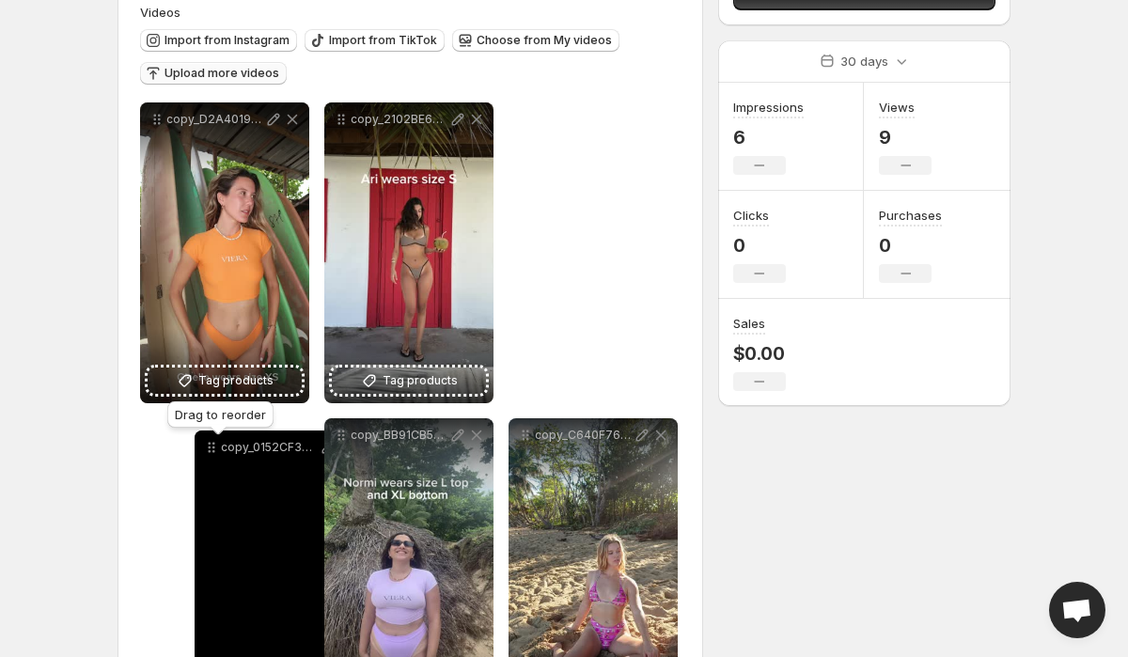
drag, startPoint x: 158, startPoint y: 121, endPoint x: 212, endPoint y: 448, distance: 331.5
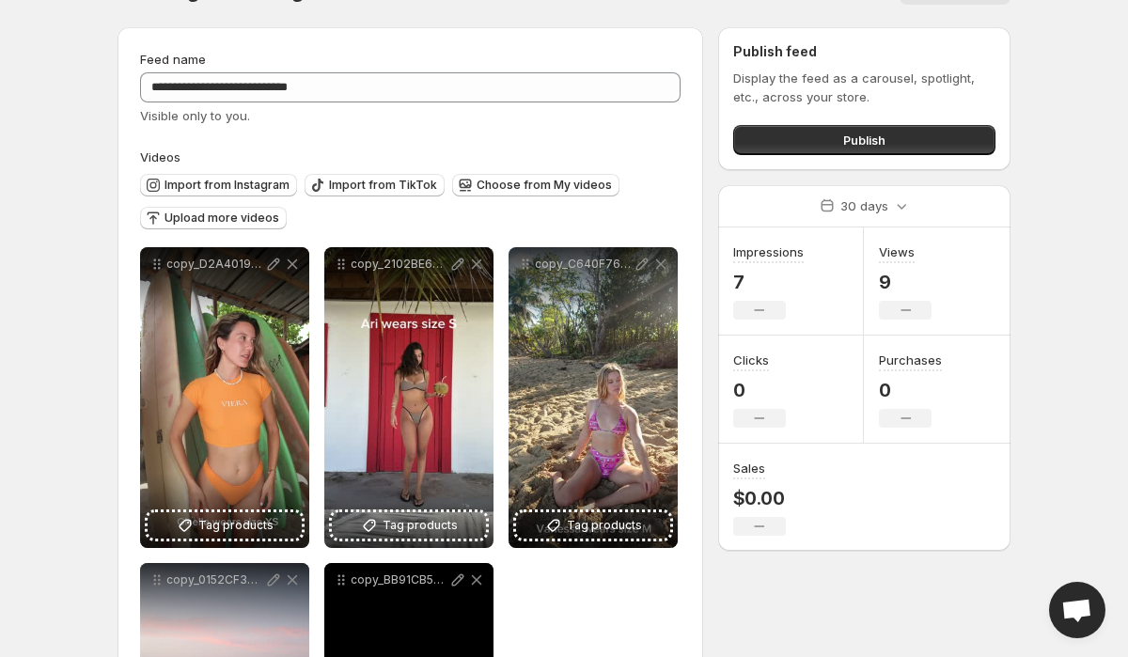
scroll to position [0, 0]
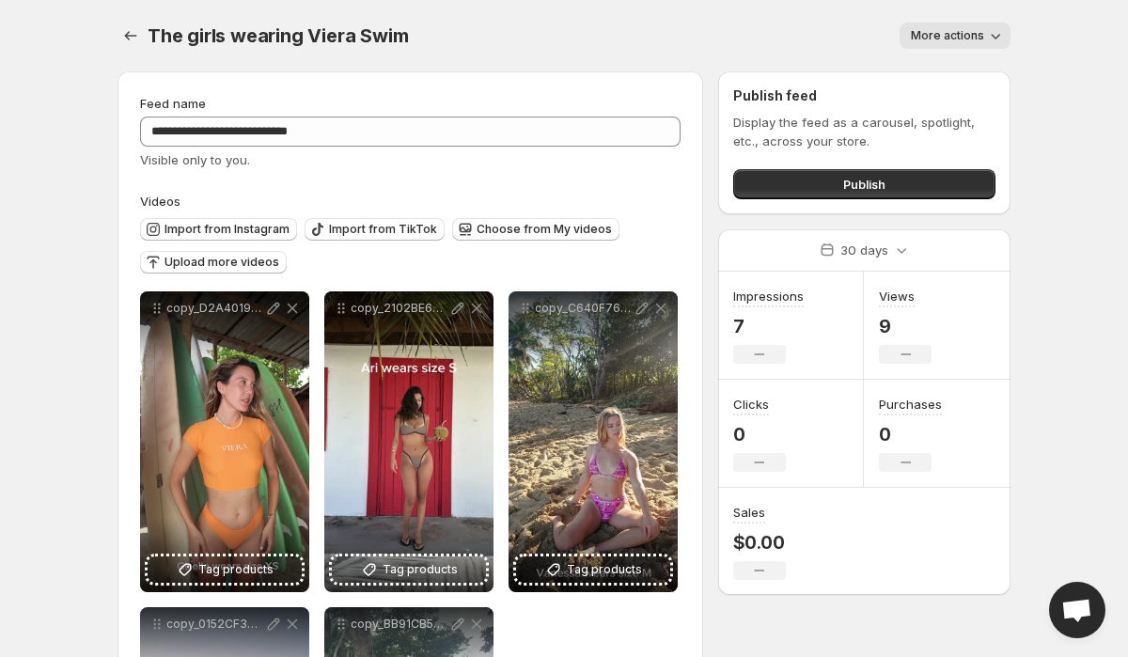
click at [908, 166] on div "Publish" at bounding box center [864, 181] width 262 height 38
click at [895, 186] on button "Publish" at bounding box center [864, 184] width 262 height 30
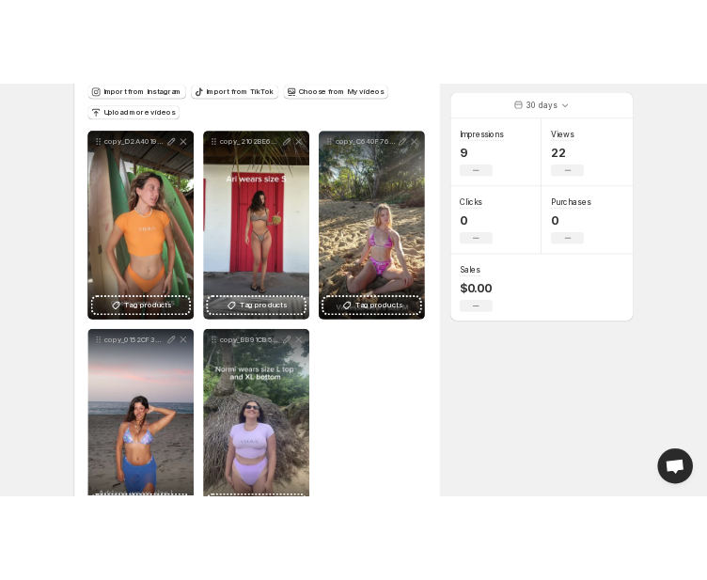
scroll to position [238, 0]
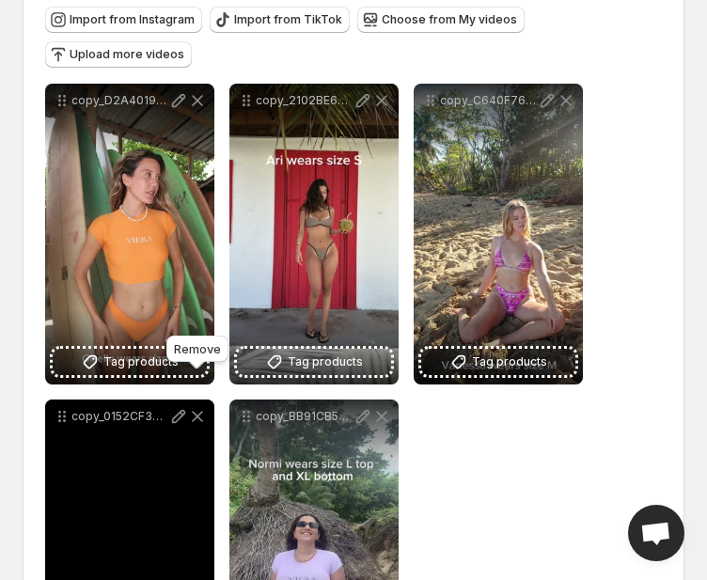
click at [195, 411] on icon at bounding box center [197, 416] width 11 height 11
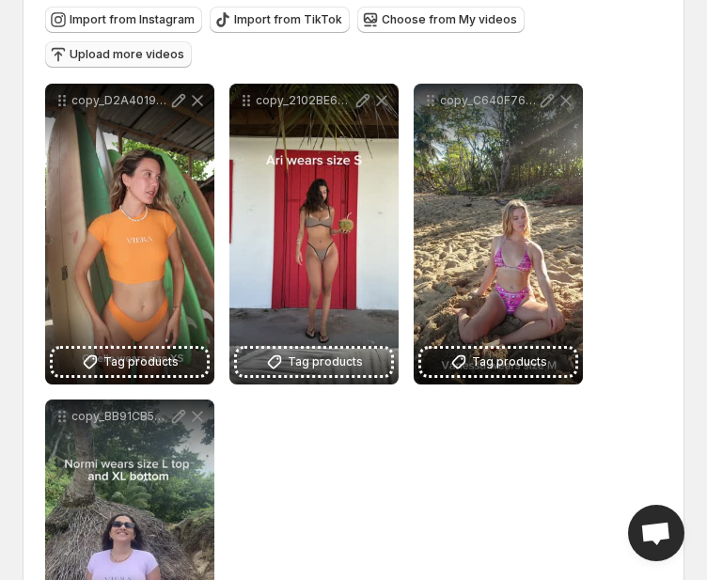
click at [184, 47] on span "Upload more videos" at bounding box center [127, 54] width 115 height 15
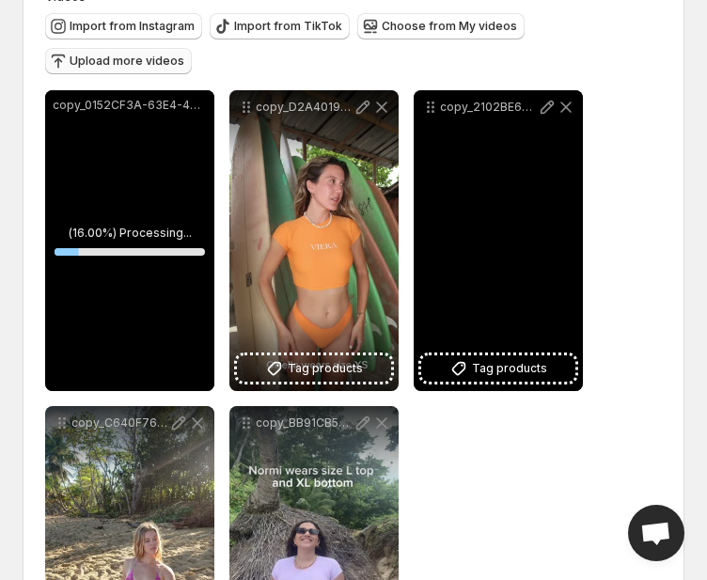
scroll to position [227, 0]
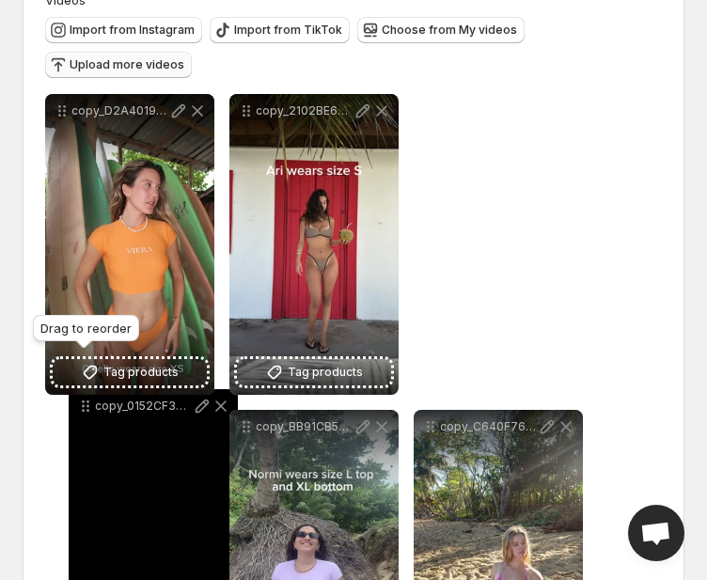
drag, startPoint x: 59, startPoint y: 78, endPoint x: 82, endPoint y: 367, distance: 290.3
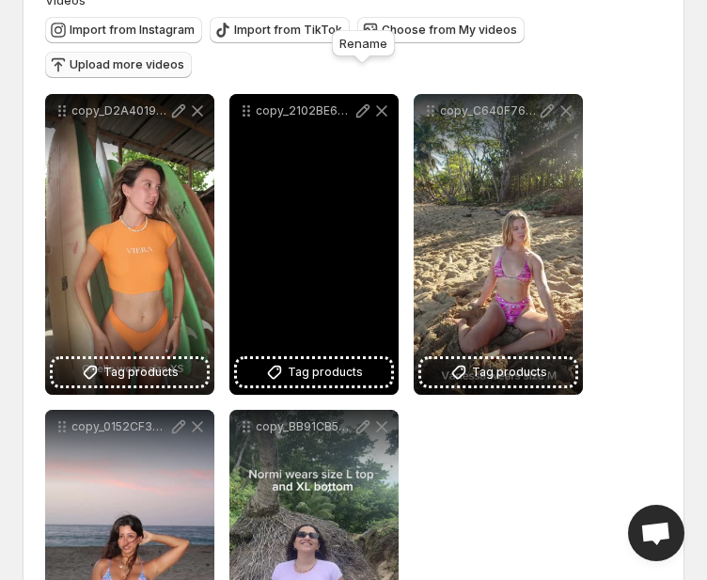
click at [359, 101] on icon at bounding box center [362, 110] width 19 height 19
click at [377, 101] on icon at bounding box center [381, 110] width 19 height 19
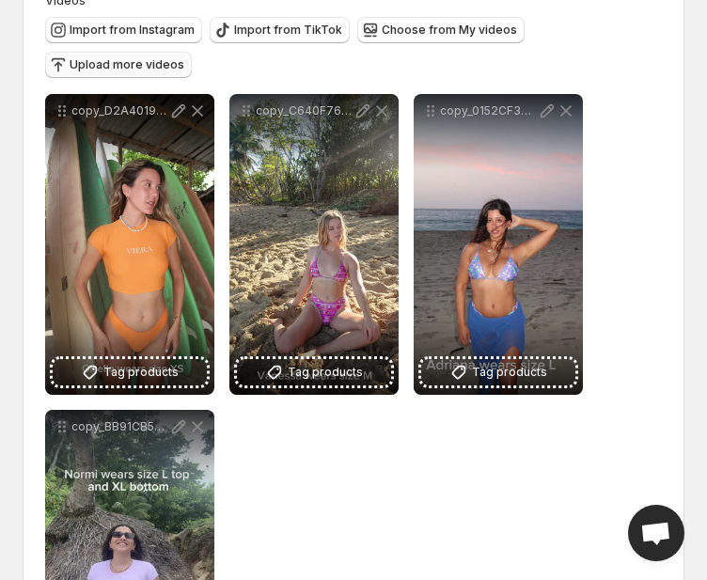
click at [184, 57] on span "Upload more videos" at bounding box center [127, 64] width 115 height 15
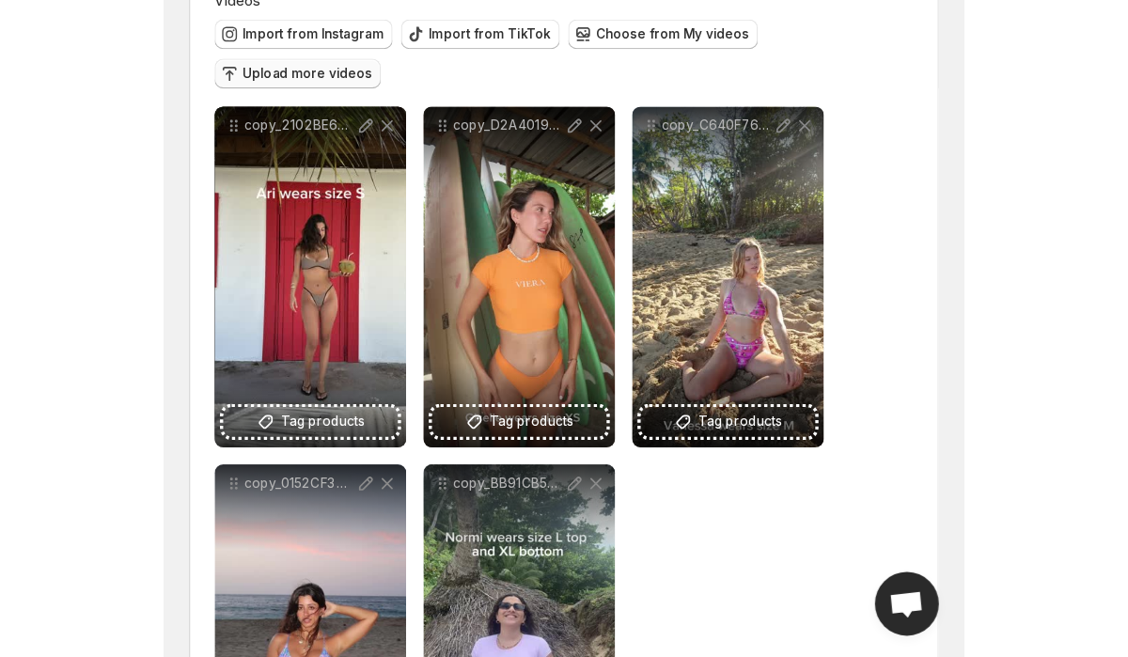
scroll to position [205, 0]
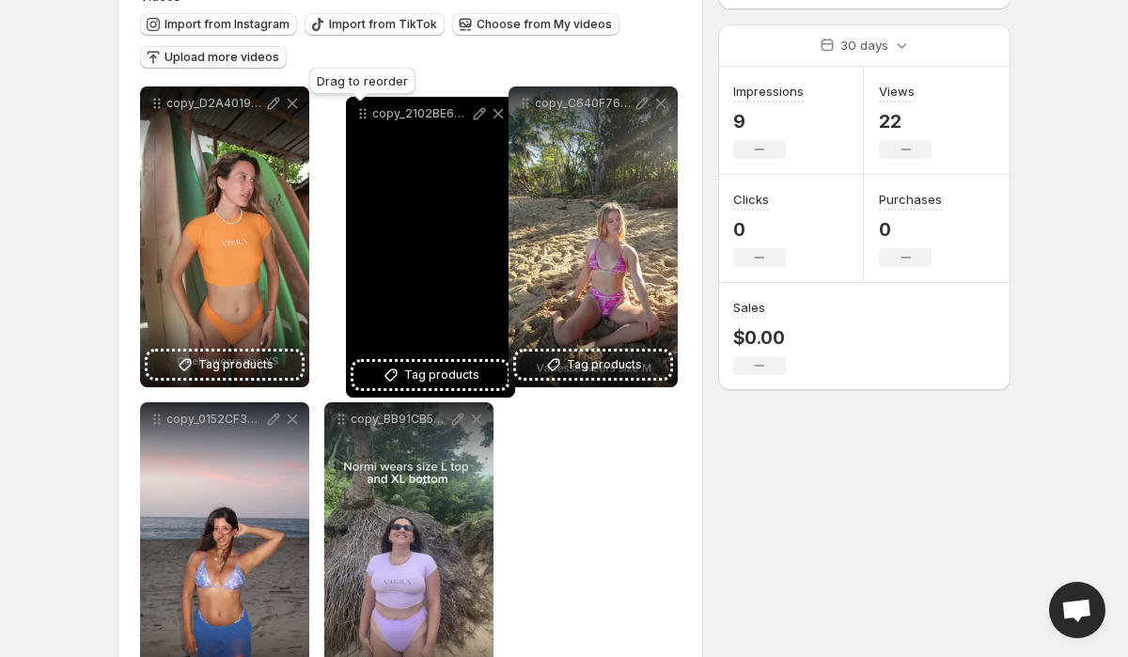
drag, startPoint x: 154, startPoint y: 108, endPoint x: 360, endPoint y: 118, distance: 206.0
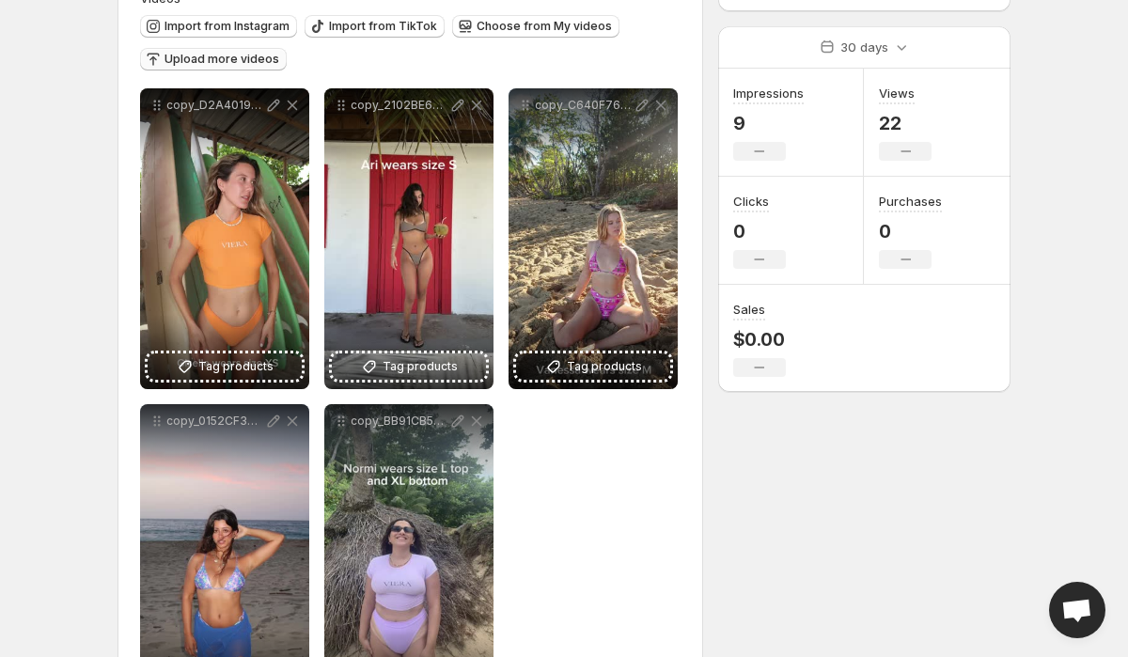
scroll to position [0, 0]
